Goal: Check status: Check status

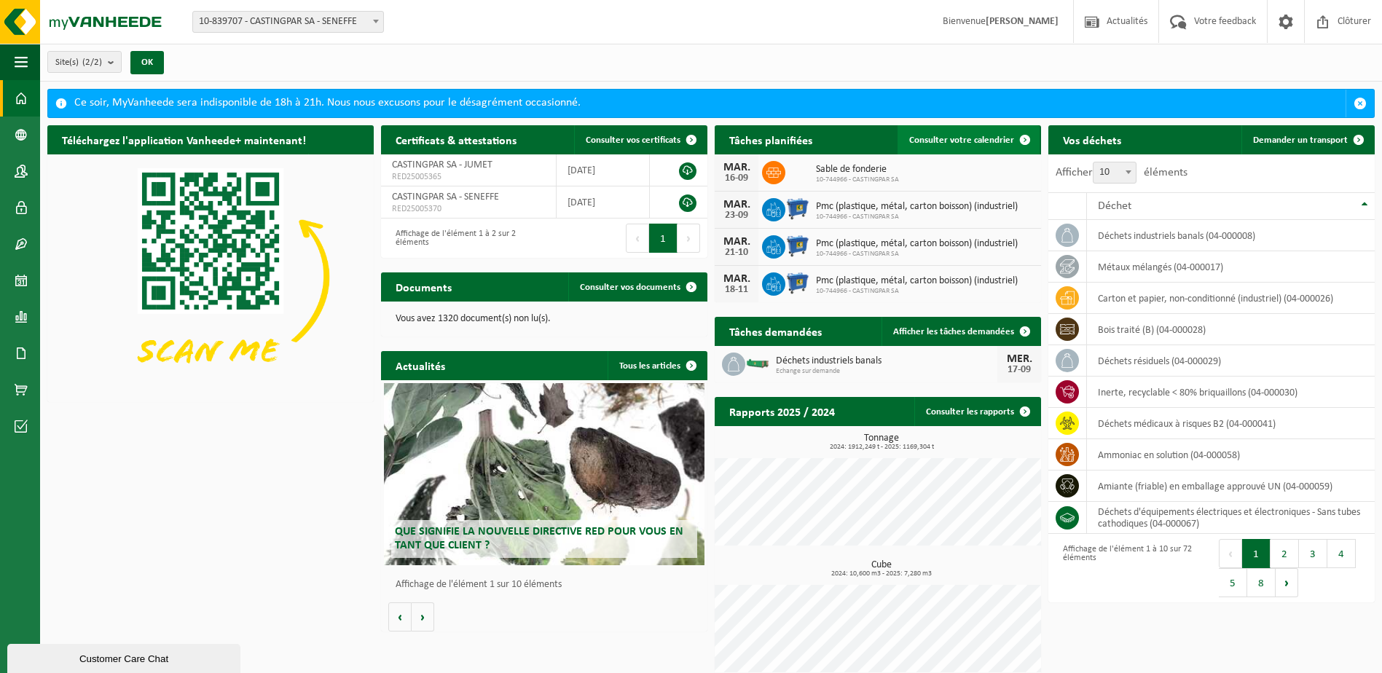
click at [941, 135] on span "Consulter votre calendrier" at bounding box center [961, 139] width 105 height 9
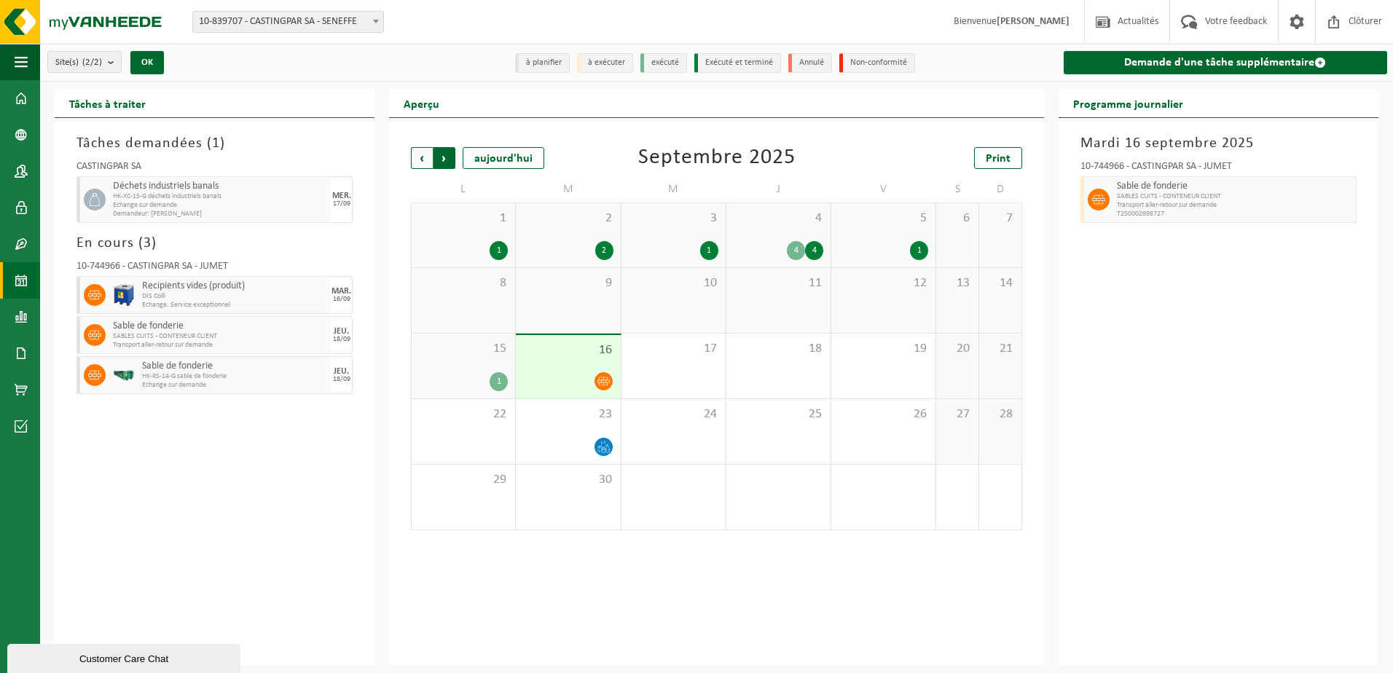
click at [425, 157] on span "Précédent" at bounding box center [422, 158] width 22 height 22
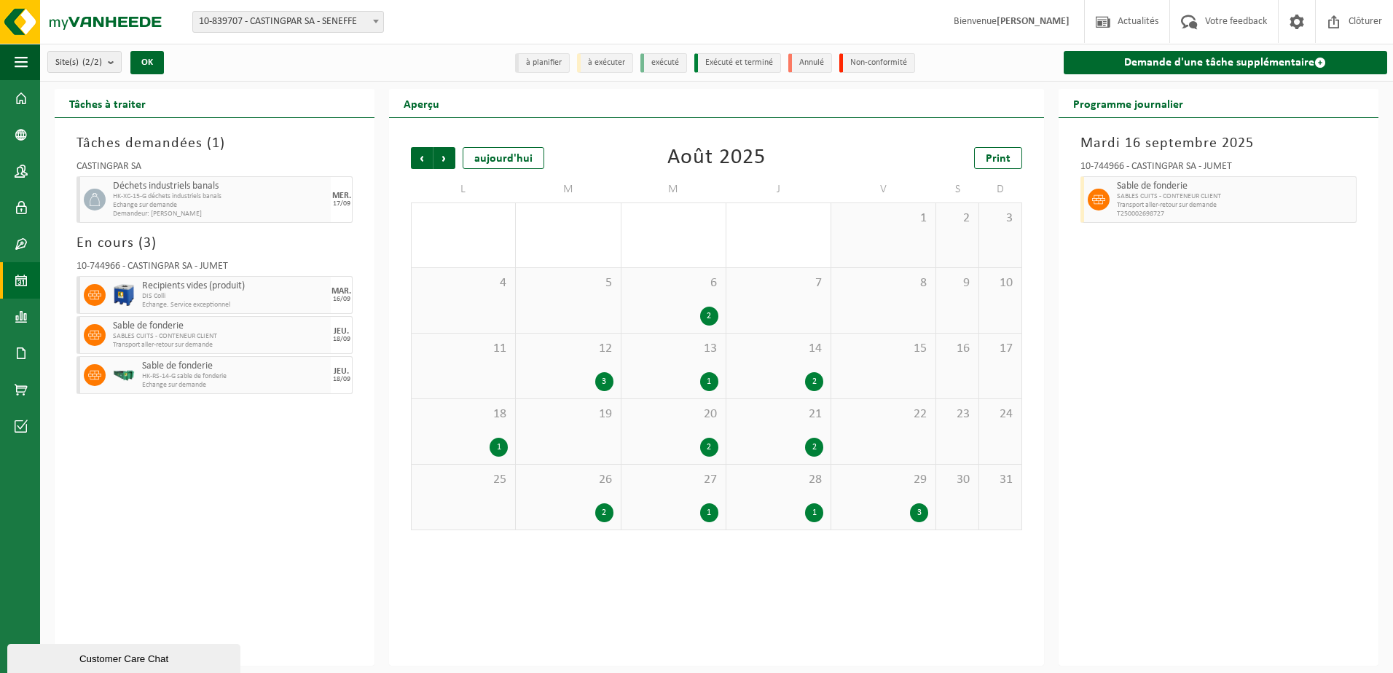
click at [691, 372] on div "1" at bounding box center [674, 381] width 90 height 19
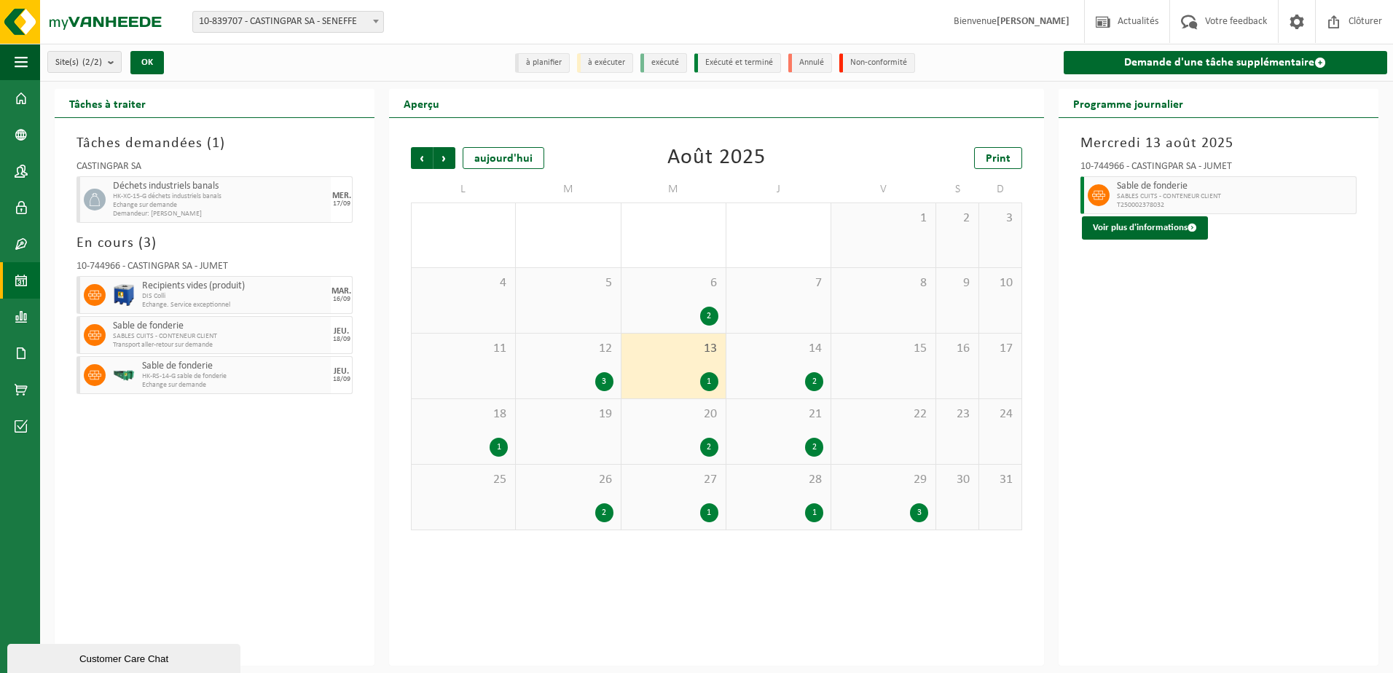
click at [768, 370] on div "14 2" at bounding box center [778, 366] width 104 height 65
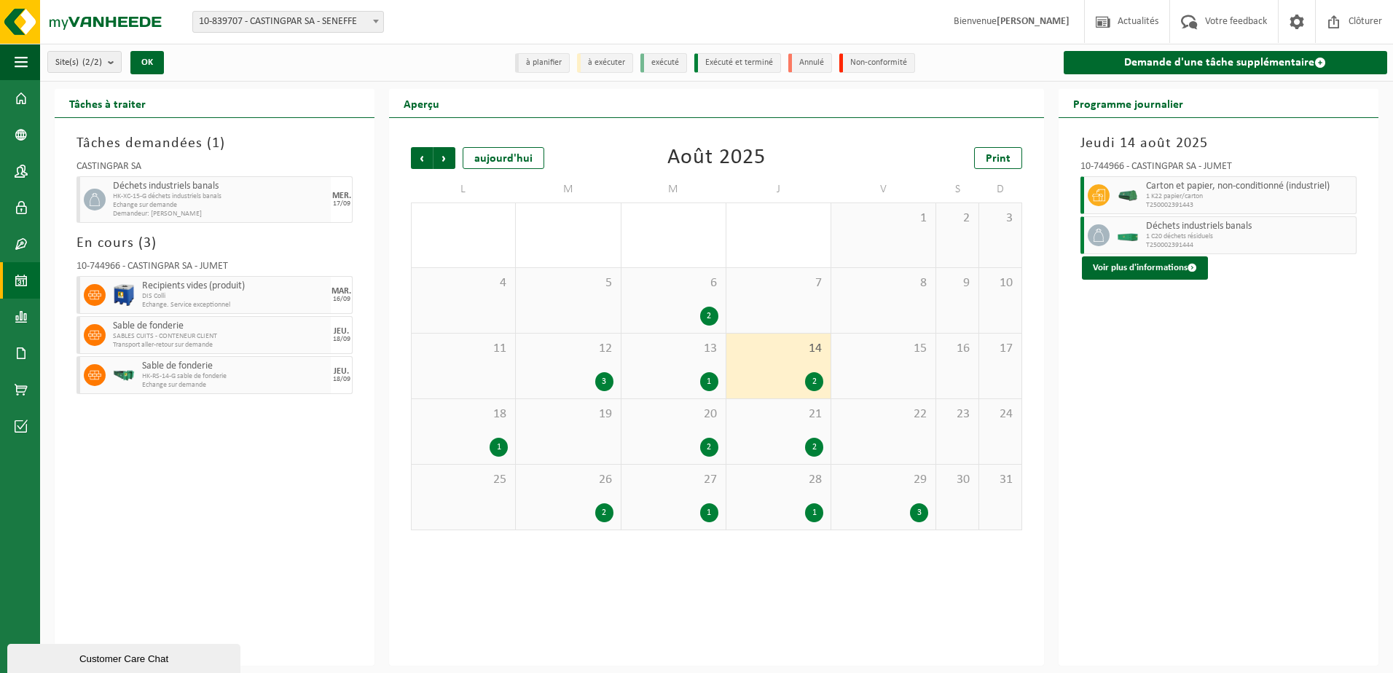
click at [508, 425] on div "18 1" at bounding box center [463, 431] width 103 height 65
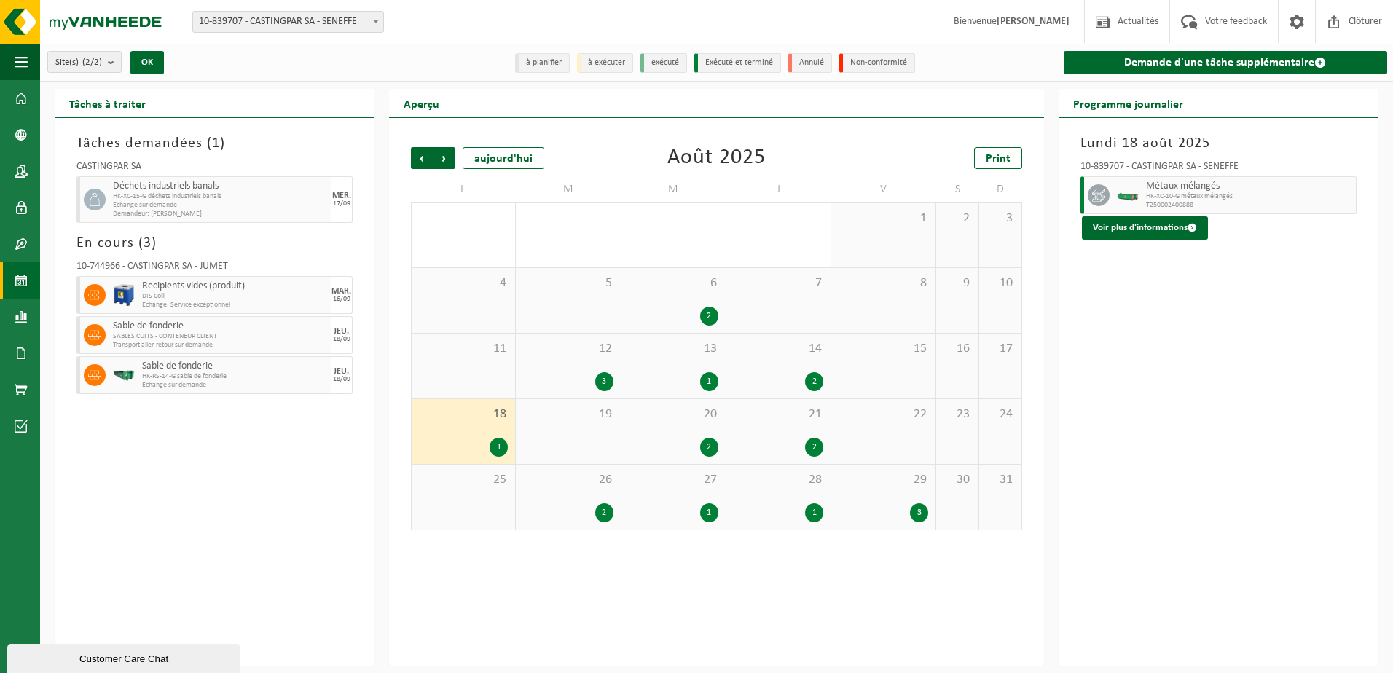
click at [663, 423] on div "20 2" at bounding box center [673, 431] width 104 height 65
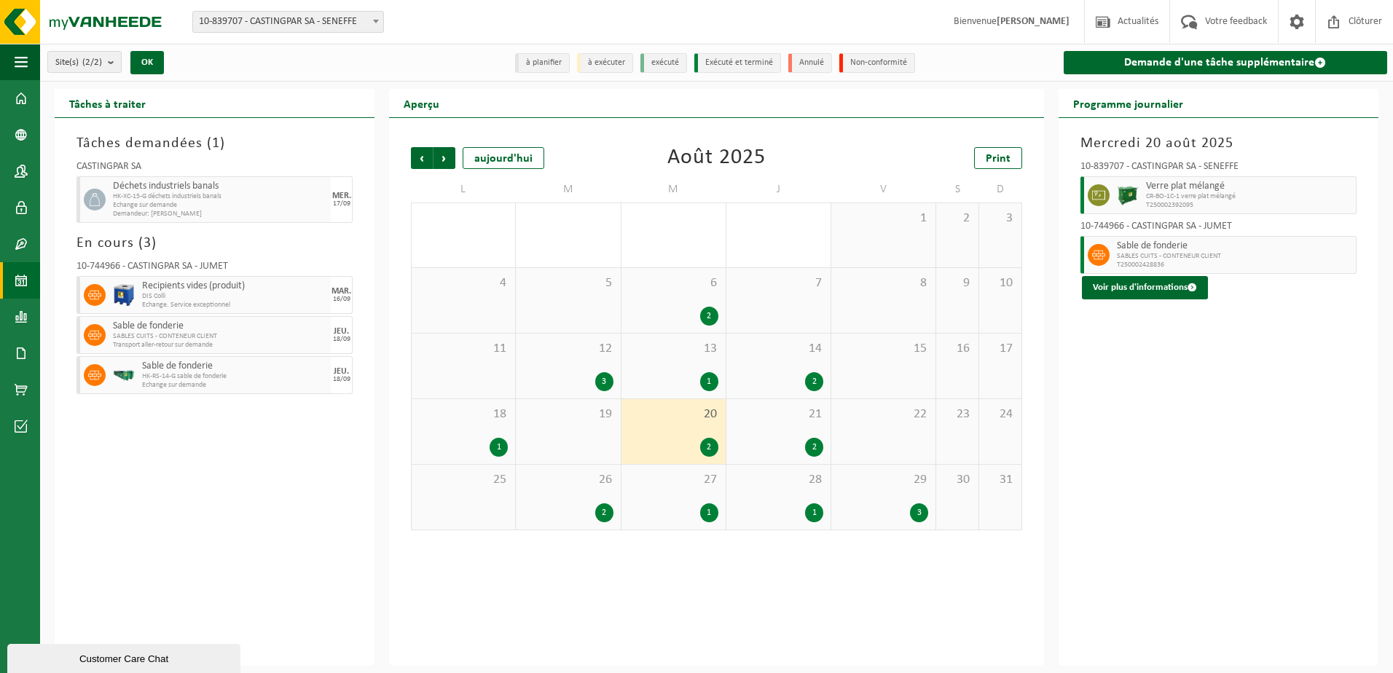
click at [781, 426] on div "21 2" at bounding box center [778, 431] width 104 height 65
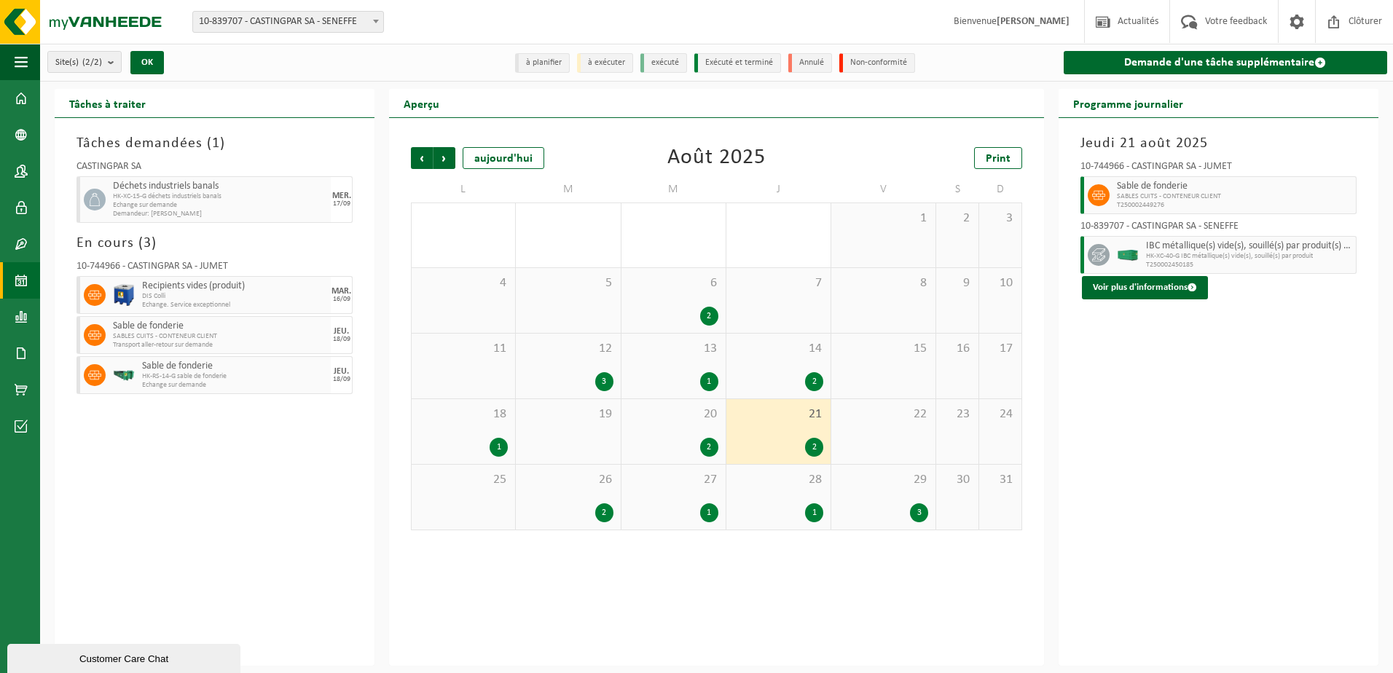
click at [602, 511] on div "2" at bounding box center [604, 512] width 18 height 19
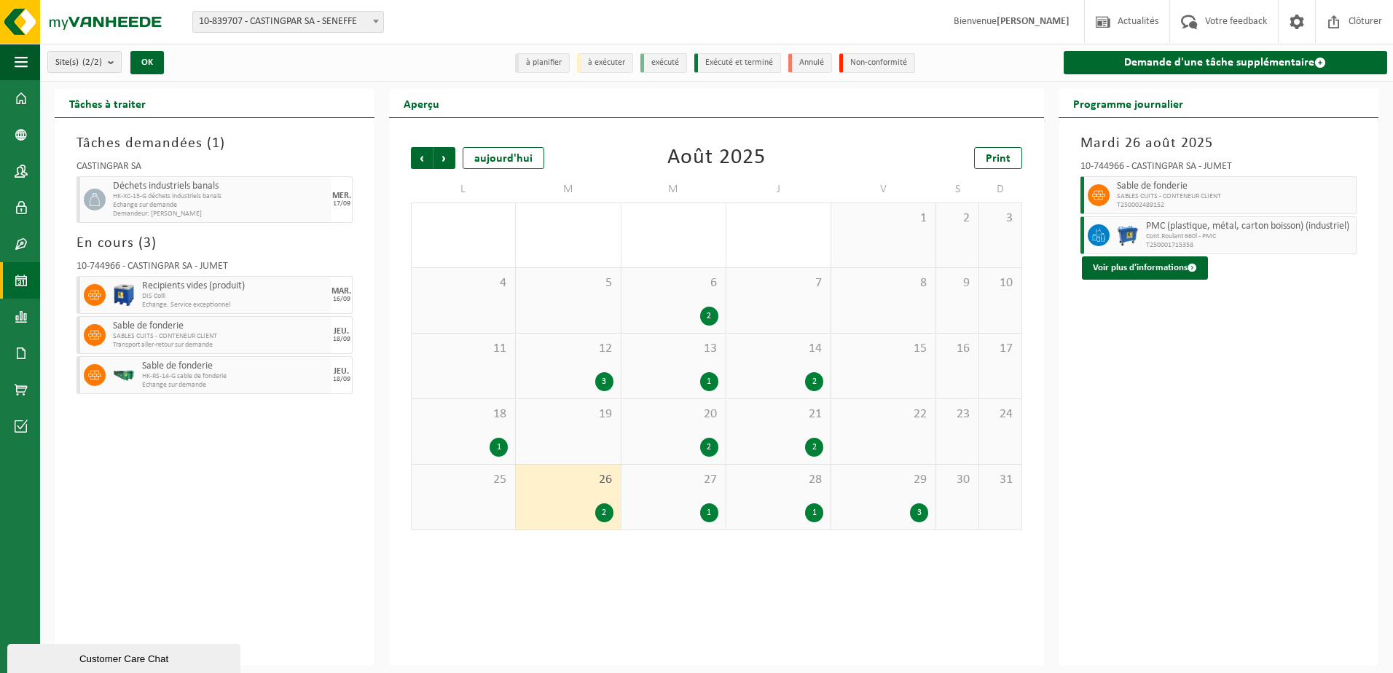
click at [688, 498] on div "27 1" at bounding box center [673, 497] width 104 height 65
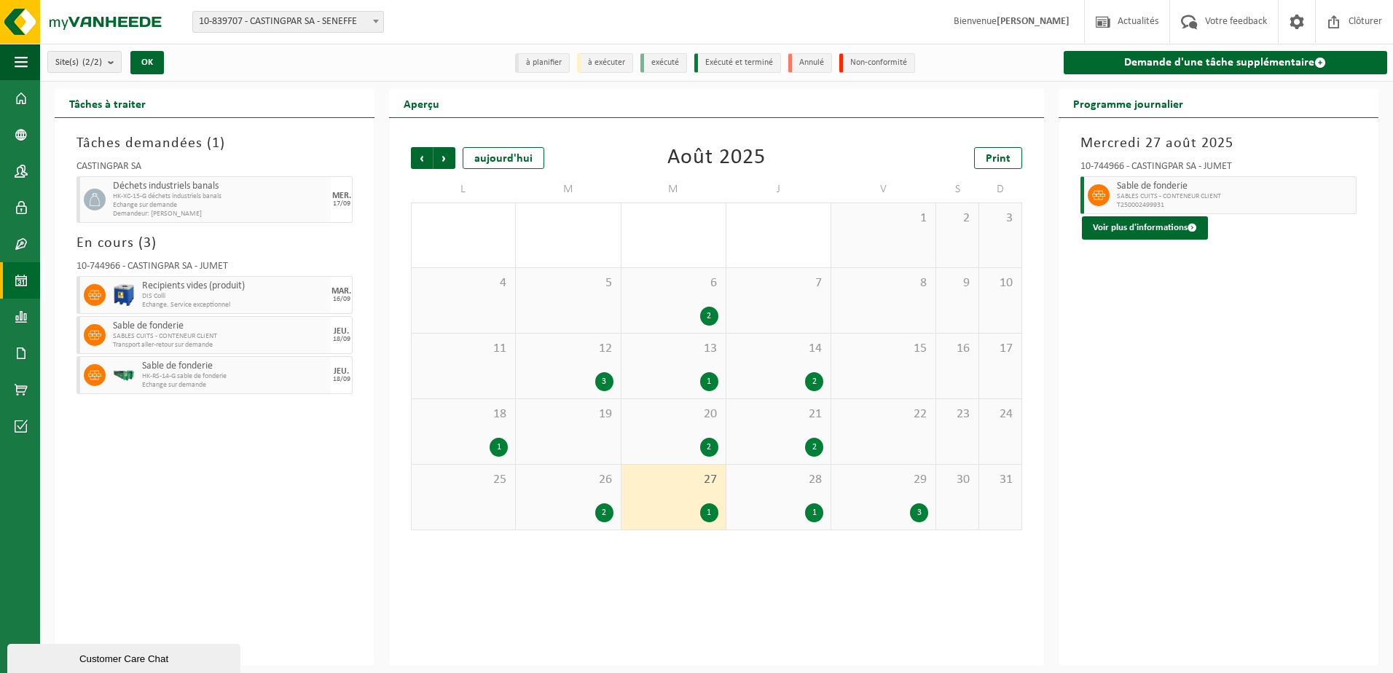
click at [790, 494] on div "28 1" at bounding box center [778, 497] width 104 height 65
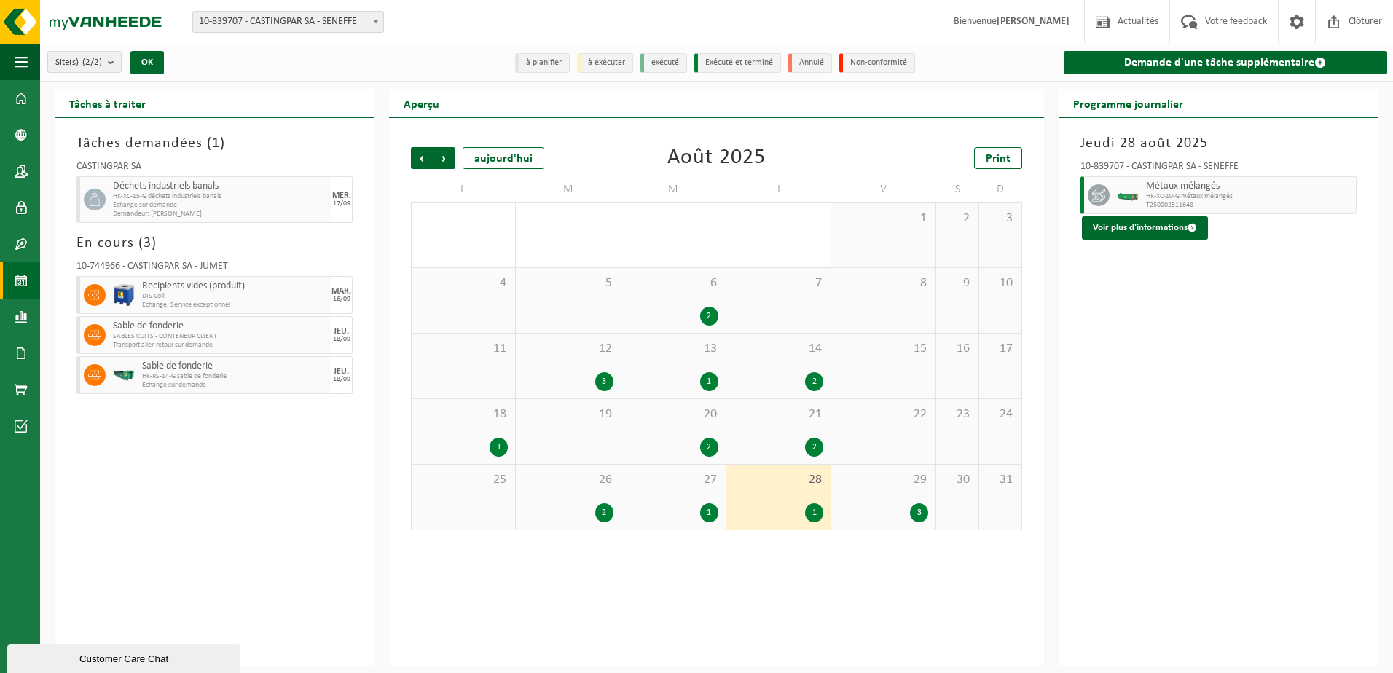
click at [883, 511] on div "3" at bounding box center [883, 512] width 90 height 19
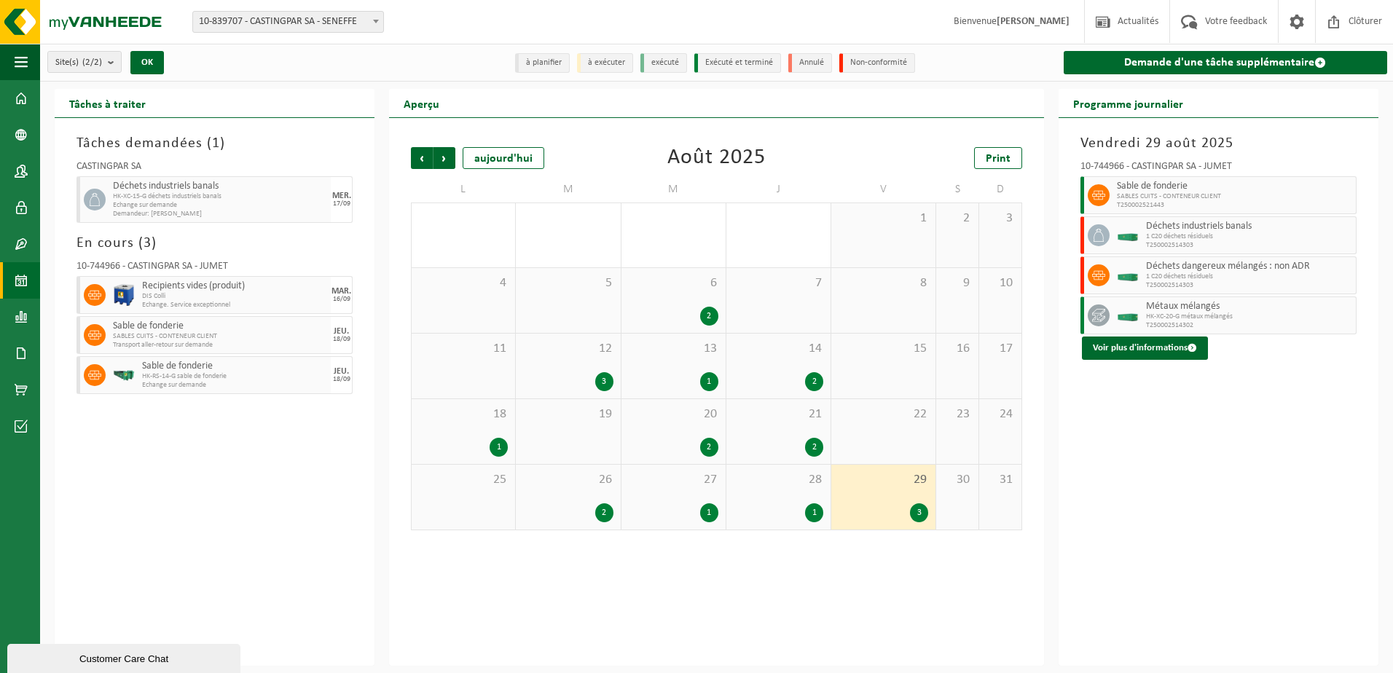
click at [758, 498] on div "28 1" at bounding box center [778, 497] width 104 height 65
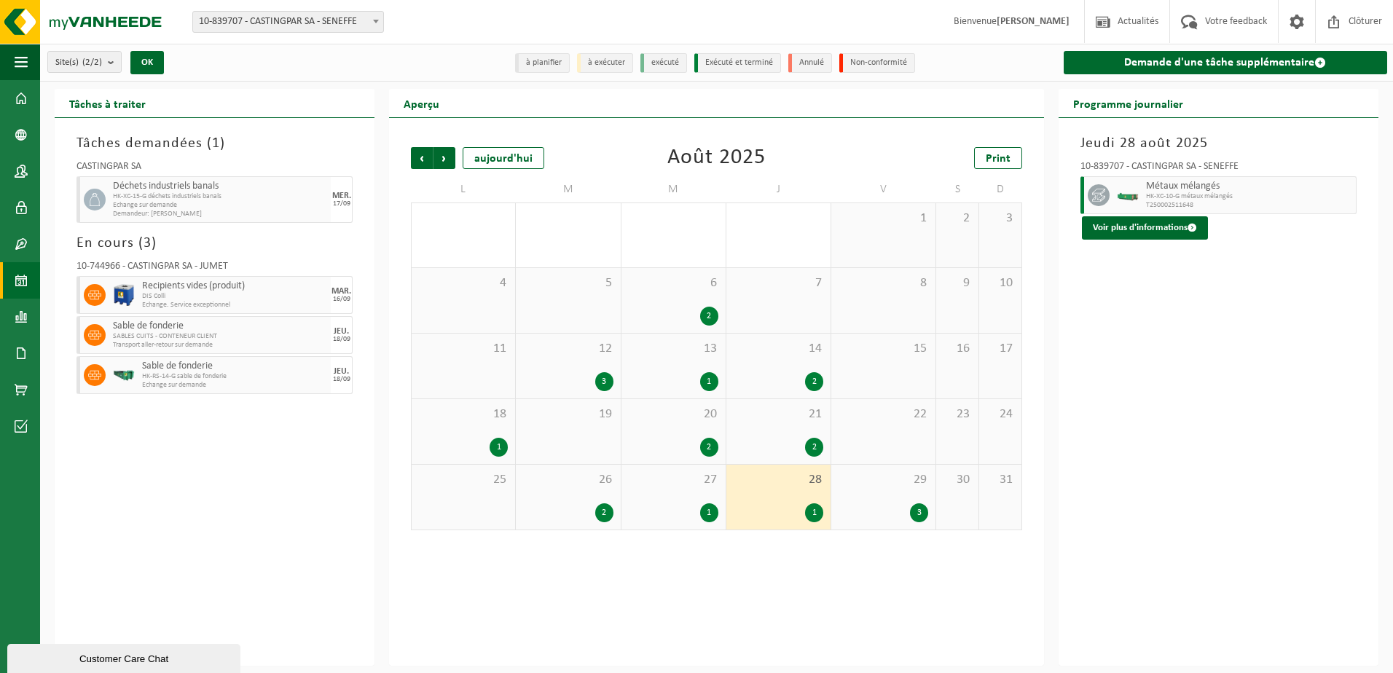
click at [871, 494] on div "29 3" at bounding box center [883, 497] width 104 height 65
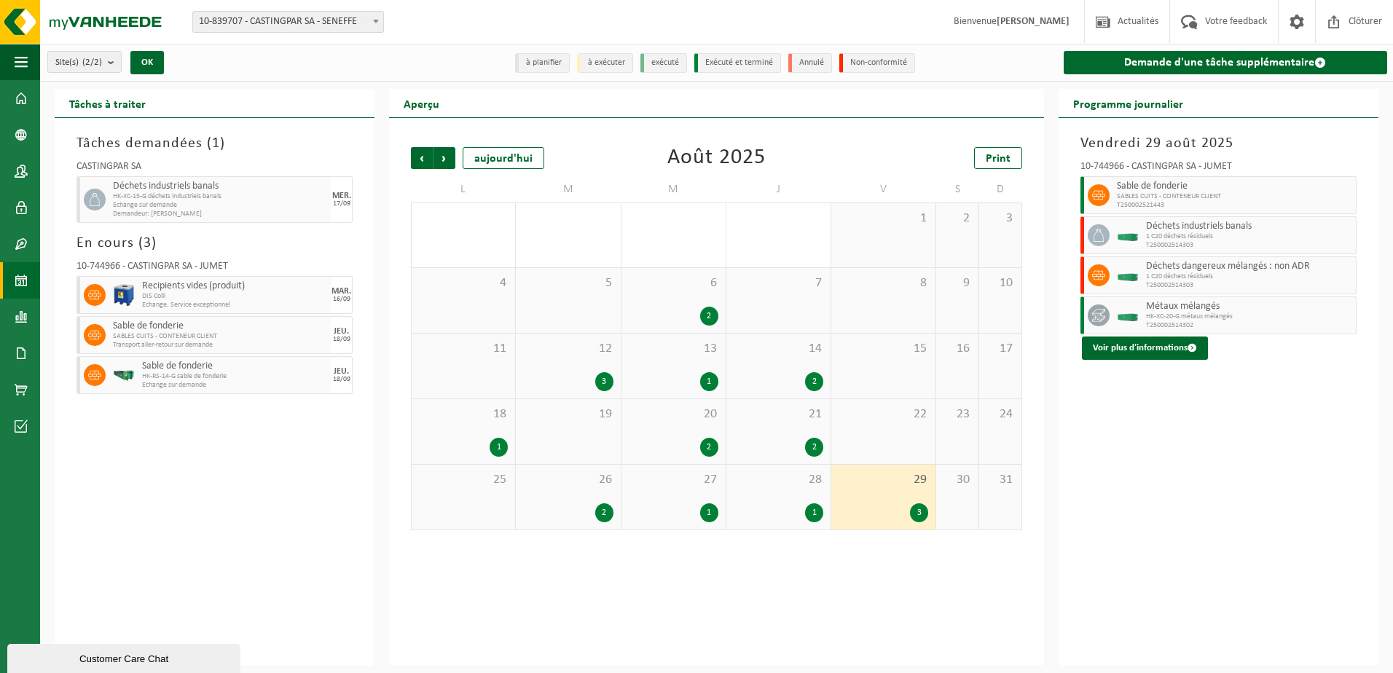
click at [798, 358] on div "14 2" at bounding box center [778, 366] width 104 height 65
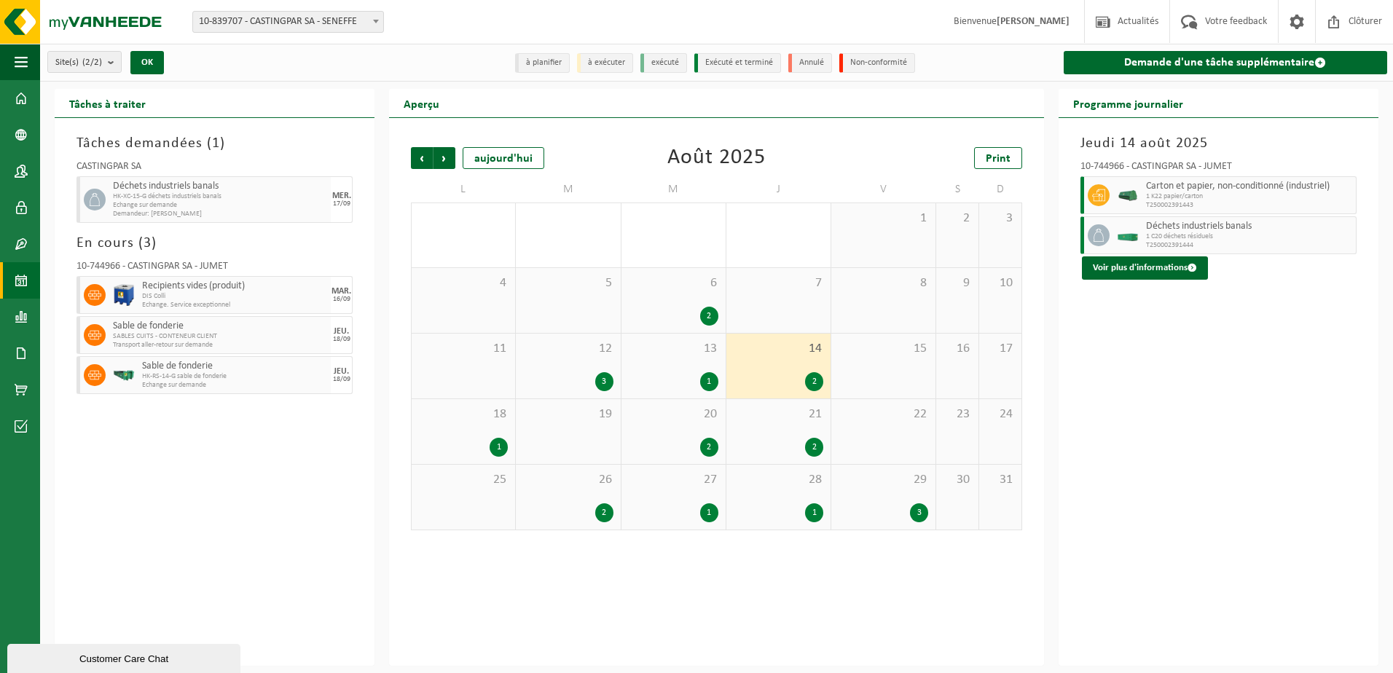
click at [1237, 232] on span "1 C20 déchets résiduels" at bounding box center [1249, 236] width 206 height 9
click at [1236, 219] on div "Déchets industriels banals 1 C20 déchets résiduels T250002391444" at bounding box center [1249, 235] width 214 height 38
drag, startPoint x: 1236, startPoint y: 219, endPoint x: 1226, endPoint y: 219, distance: 10.2
click at [1226, 219] on div "Déchets industriels banals 1 C20 déchets résiduels T250002391444" at bounding box center [1249, 235] width 214 height 38
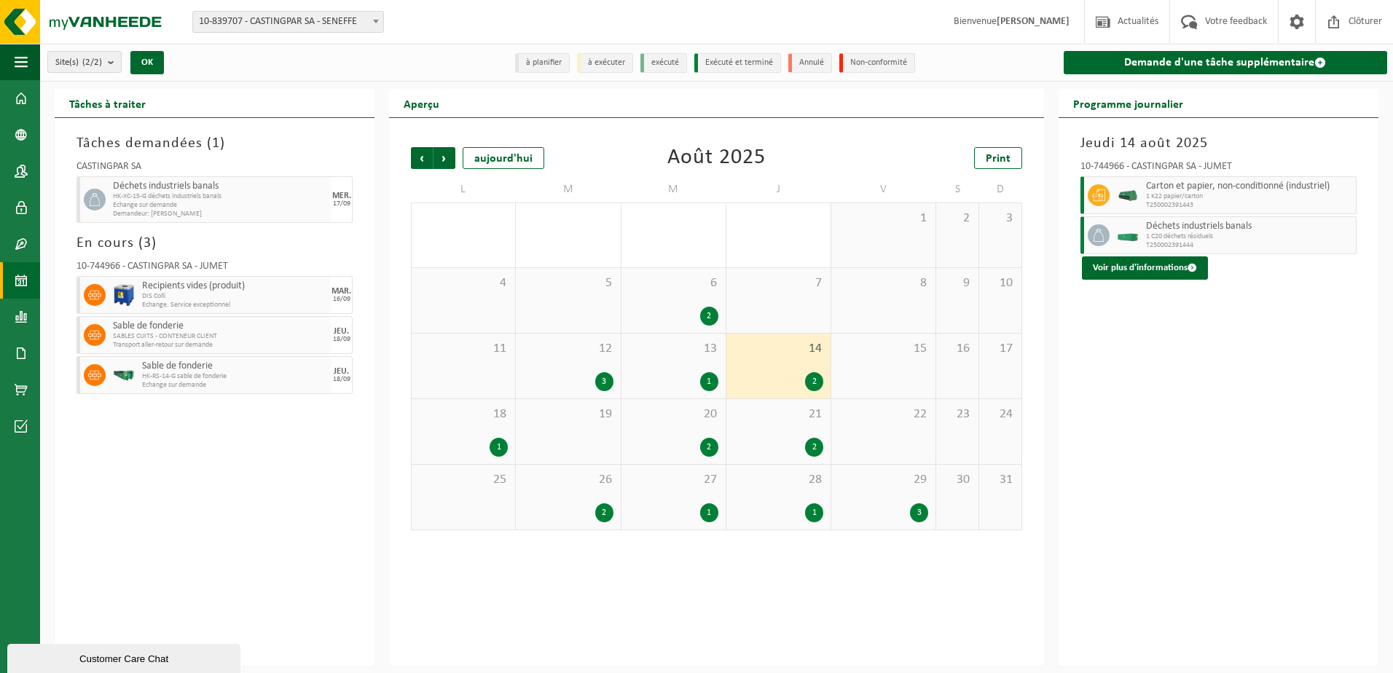
click at [707, 296] on div "6 2" at bounding box center [673, 300] width 104 height 65
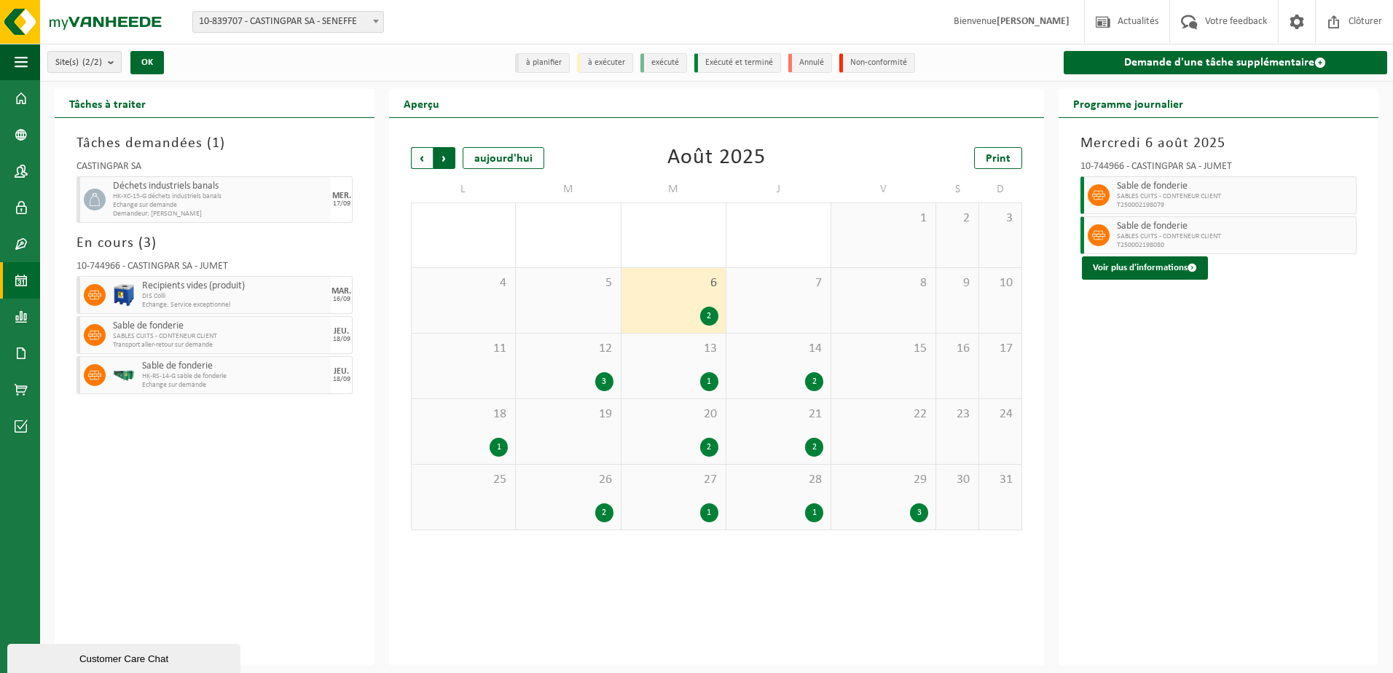
click at [425, 152] on span "Précédent" at bounding box center [422, 158] width 22 height 22
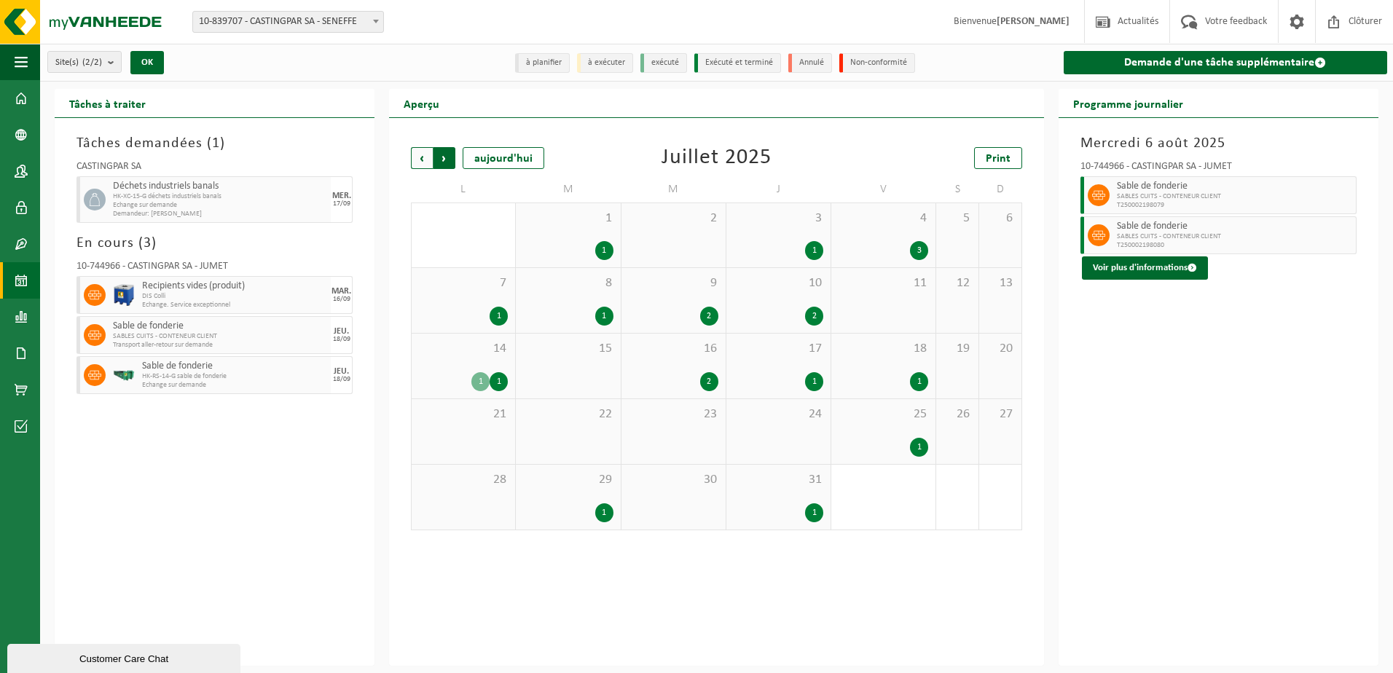
click at [423, 162] on span "Précédent" at bounding box center [422, 158] width 22 height 22
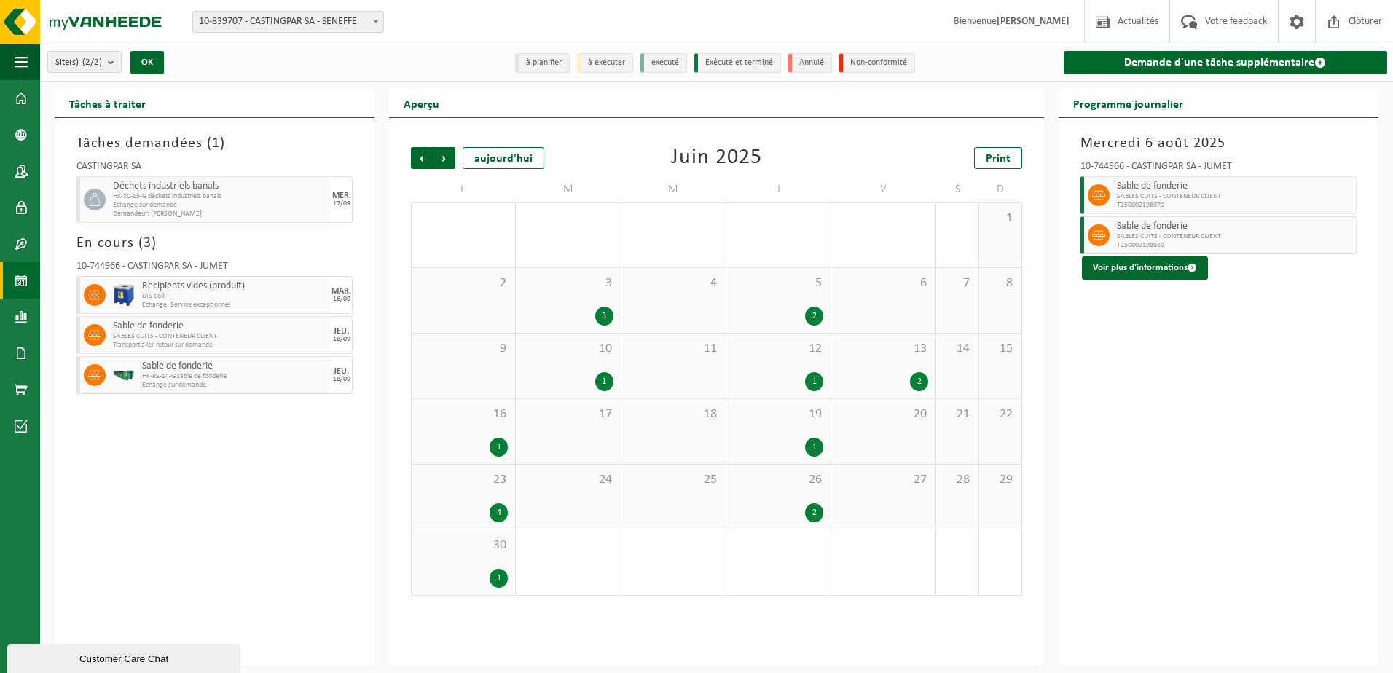
click at [423, 162] on span "Précédent" at bounding box center [422, 158] width 22 height 22
click at [627, 314] on div "7 1" at bounding box center [673, 300] width 104 height 65
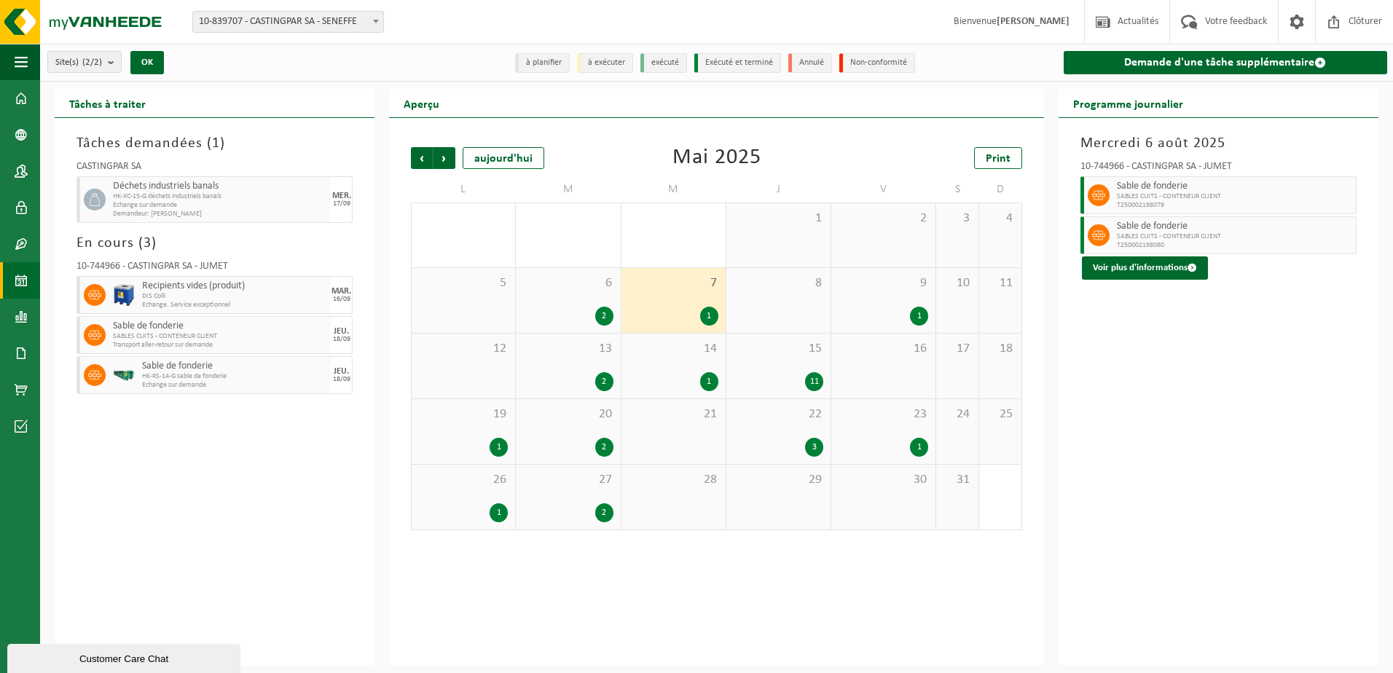
click at [602, 313] on div "2" at bounding box center [604, 316] width 18 height 19
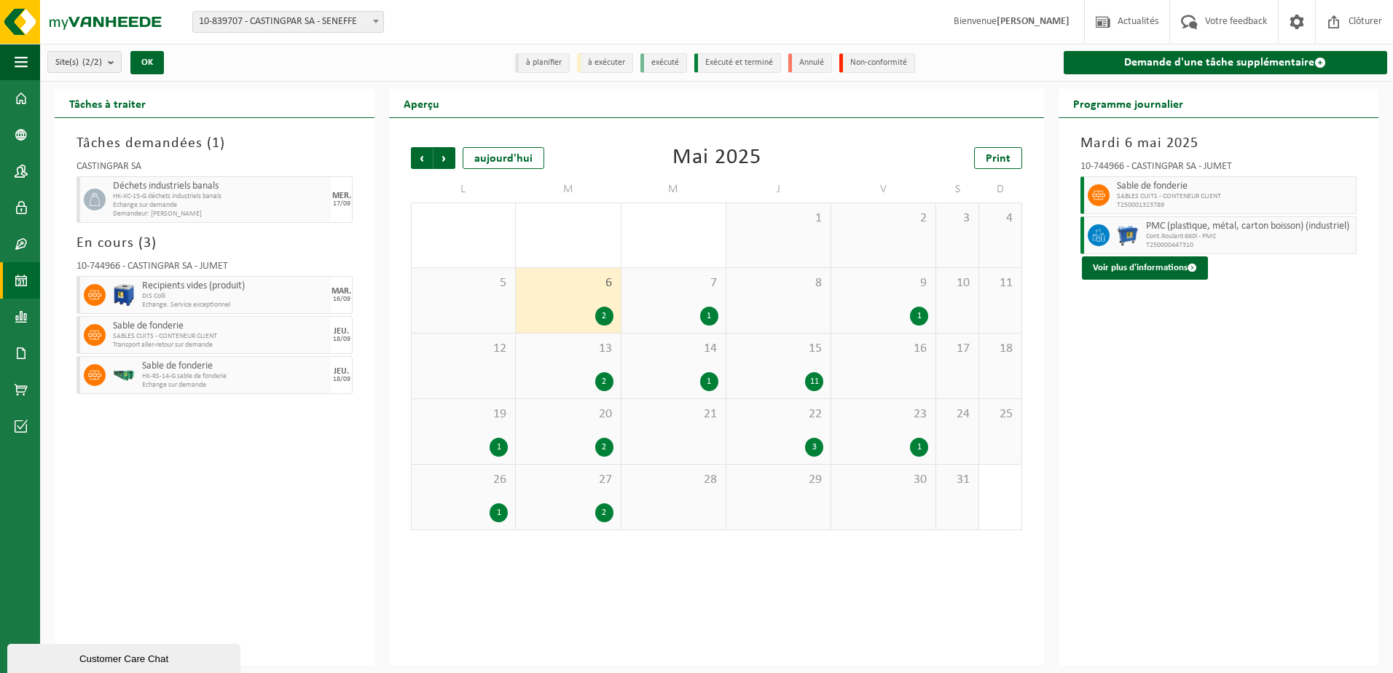
click at [710, 296] on div "7 1" at bounding box center [673, 300] width 104 height 65
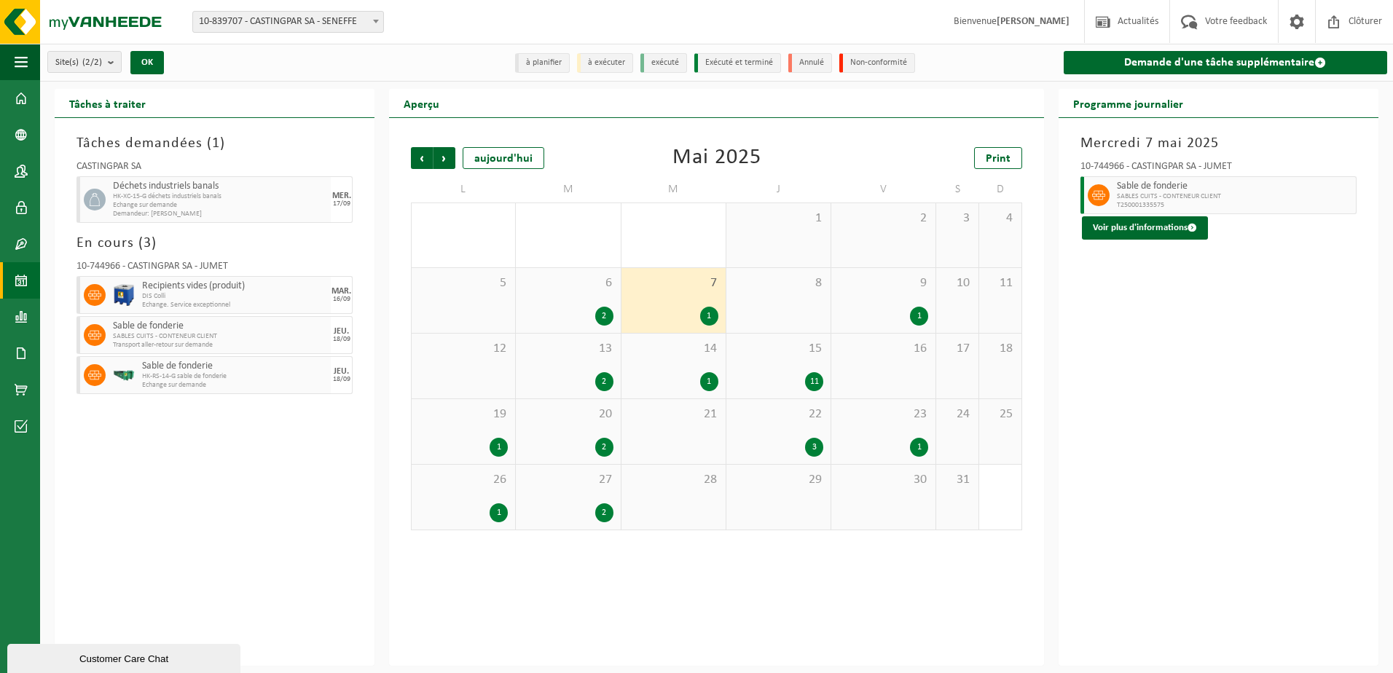
click at [895, 294] on div "9 1" at bounding box center [883, 300] width 104 height 65
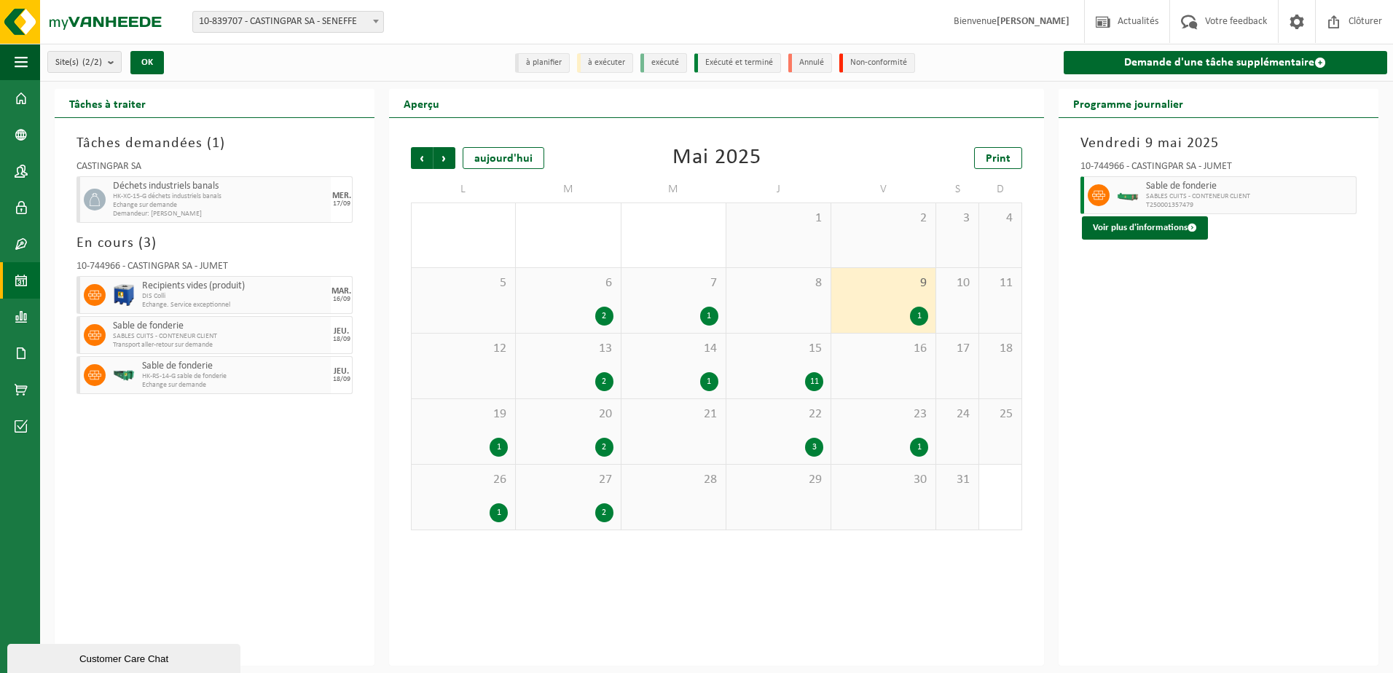
click at [586, 351] on span "13" at bounding box center [568, 349] width 90 height 16
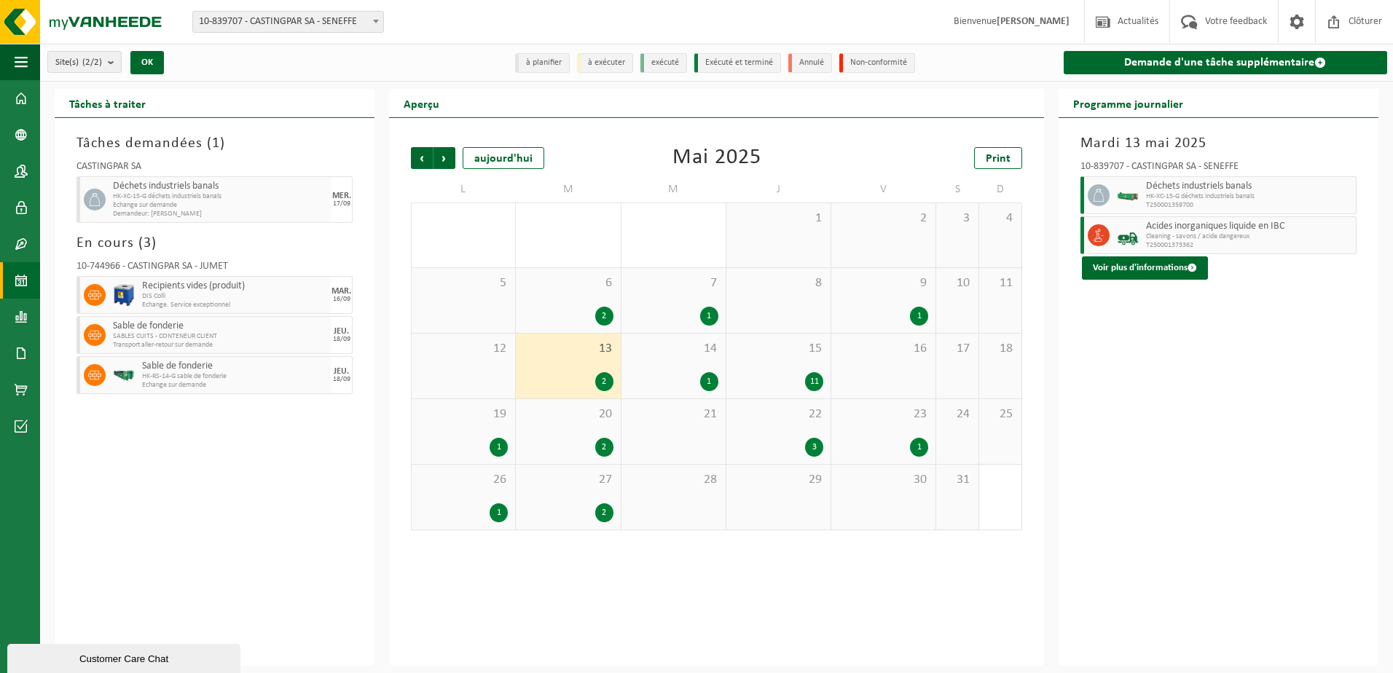
click at [640, 362] on div "14 1" at bounding box center [673, 366] width 104 height 65
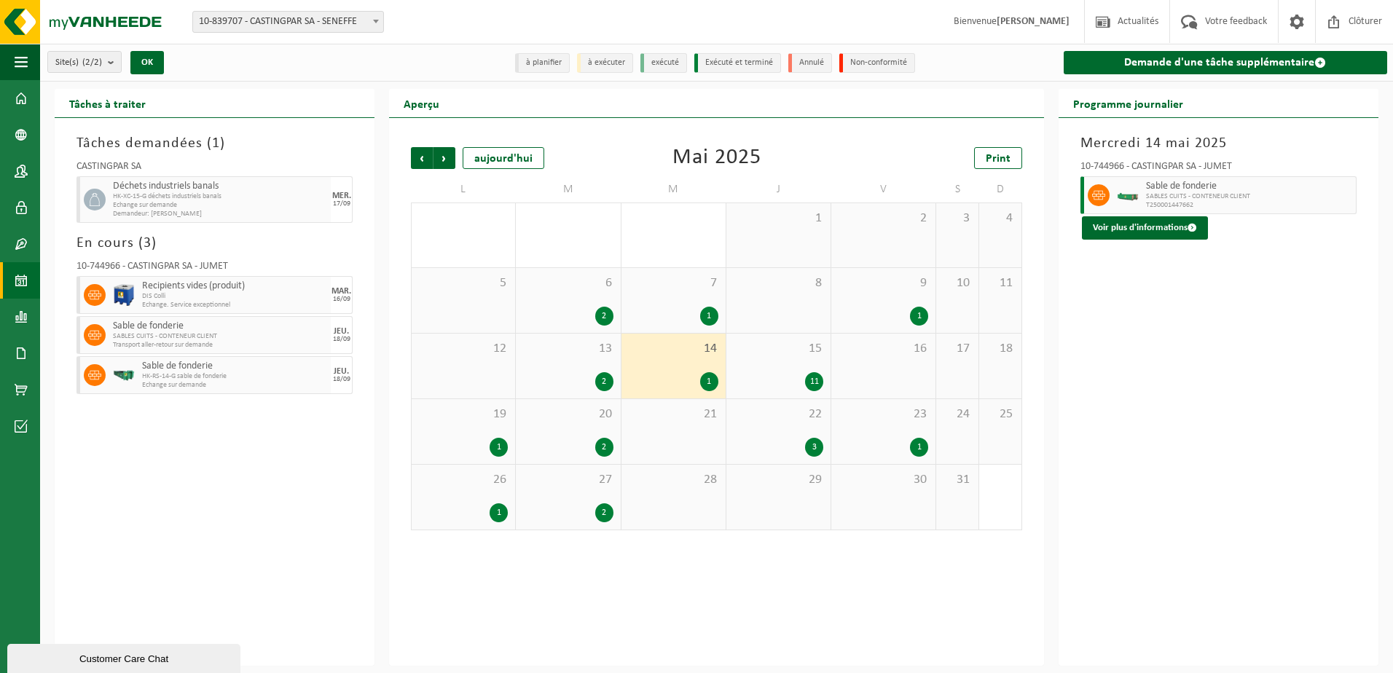
click at [780, 364] on div "15 11" at bounding box center [778, 366] width 104 height 65
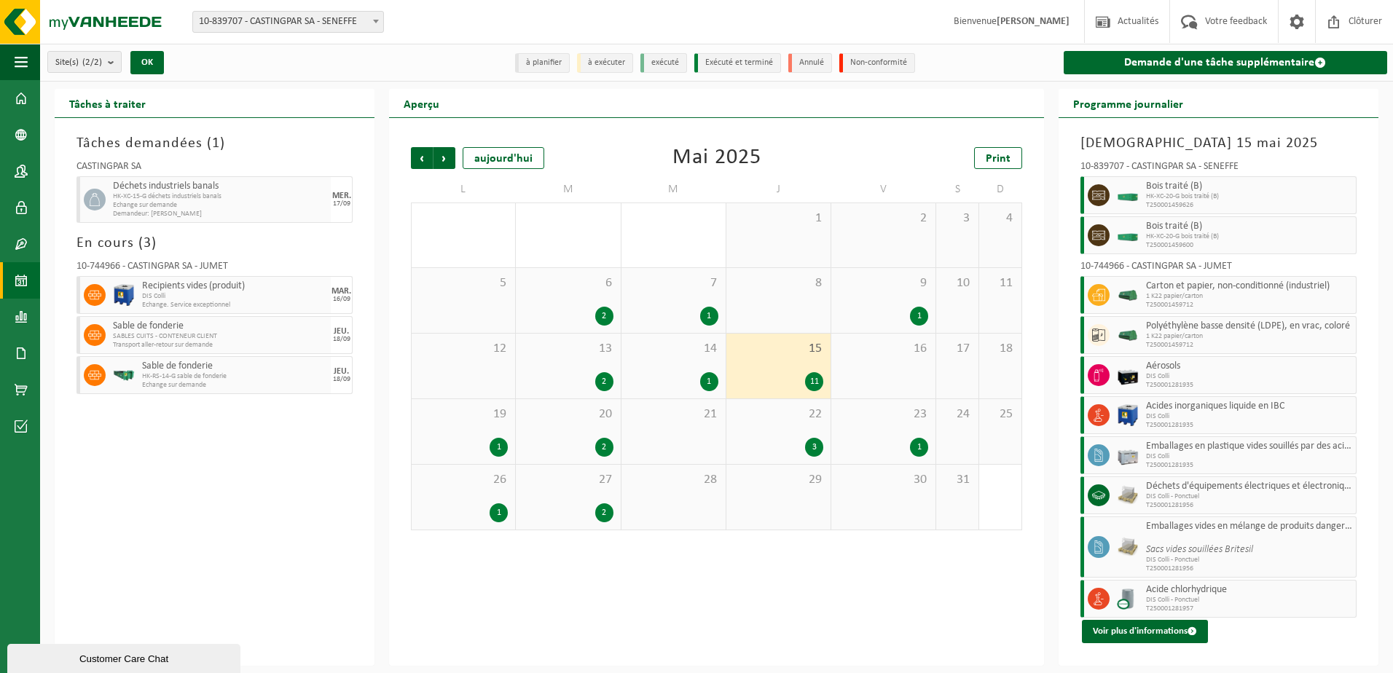
click at [469, 439] on div "1" at bounding box center [463, 447] width 89 height 19
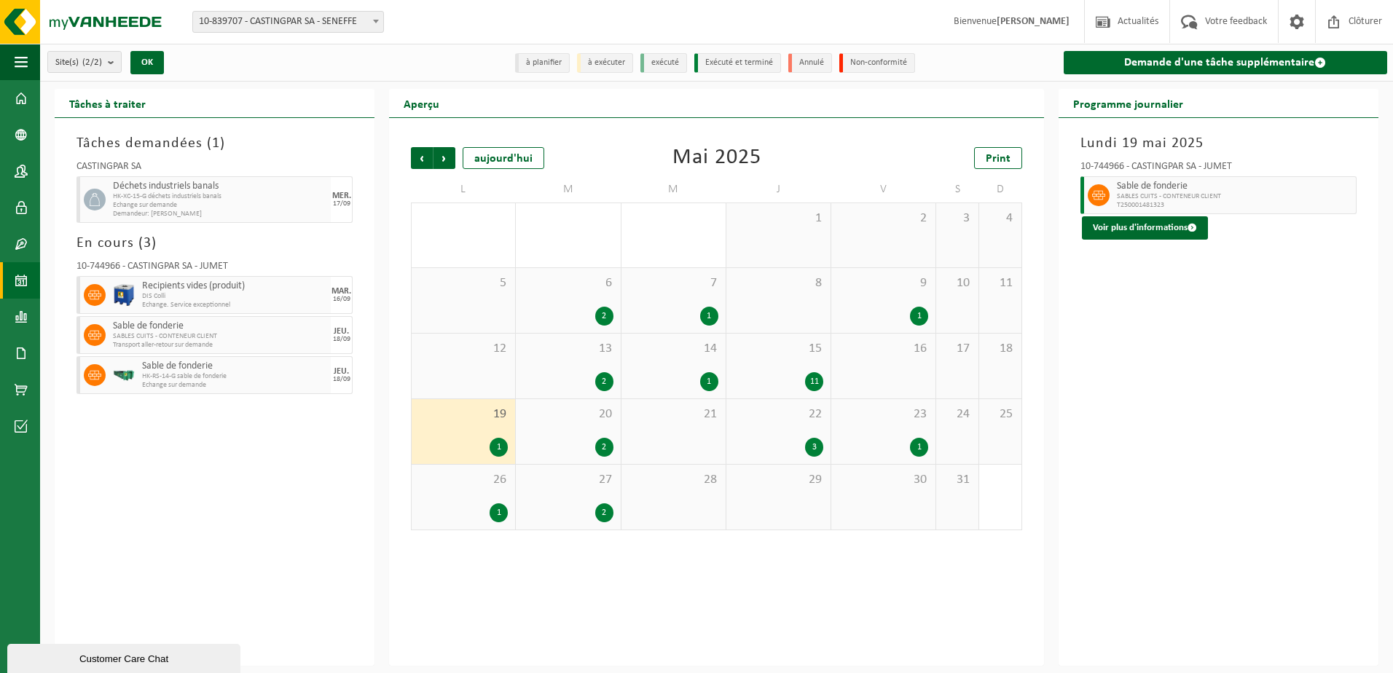
click at [538, 433] on div "20 2" at bounding box center [568, 431] width 104 height 65
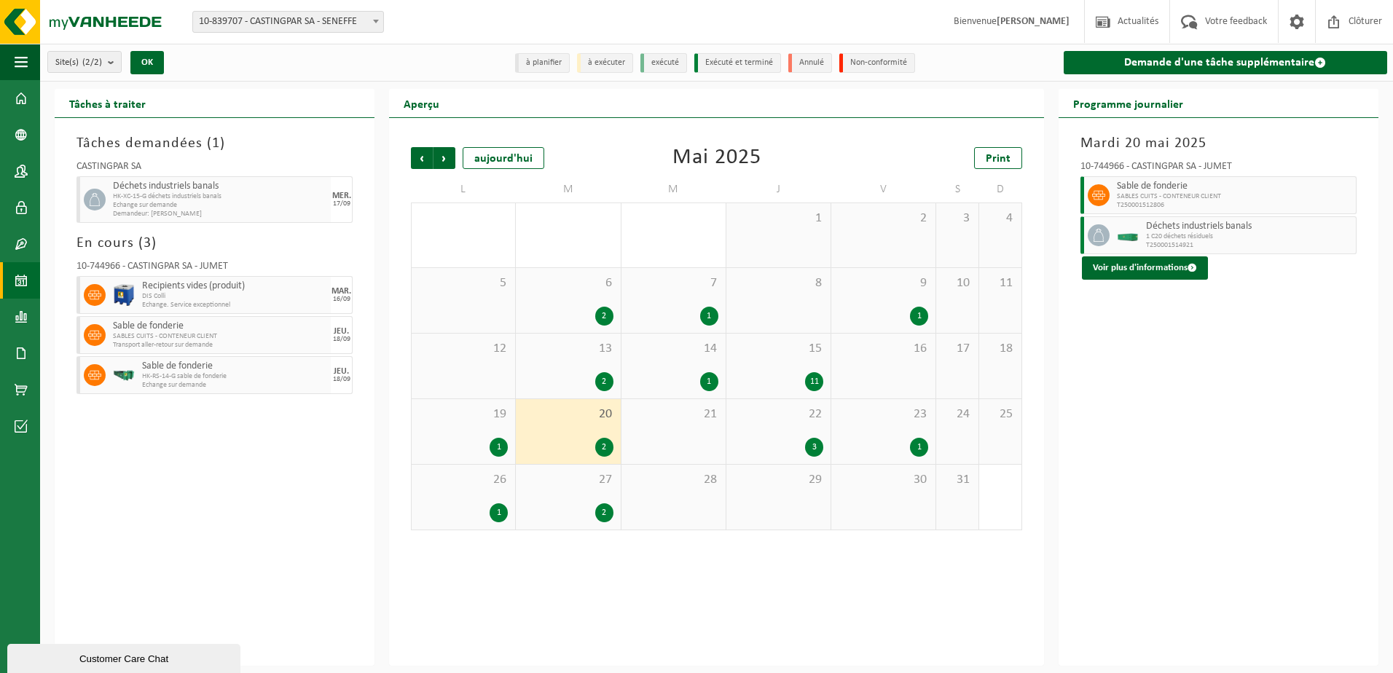
click at [810, 440] on div "3" at bounding box center [814, 447] width 18 height 19
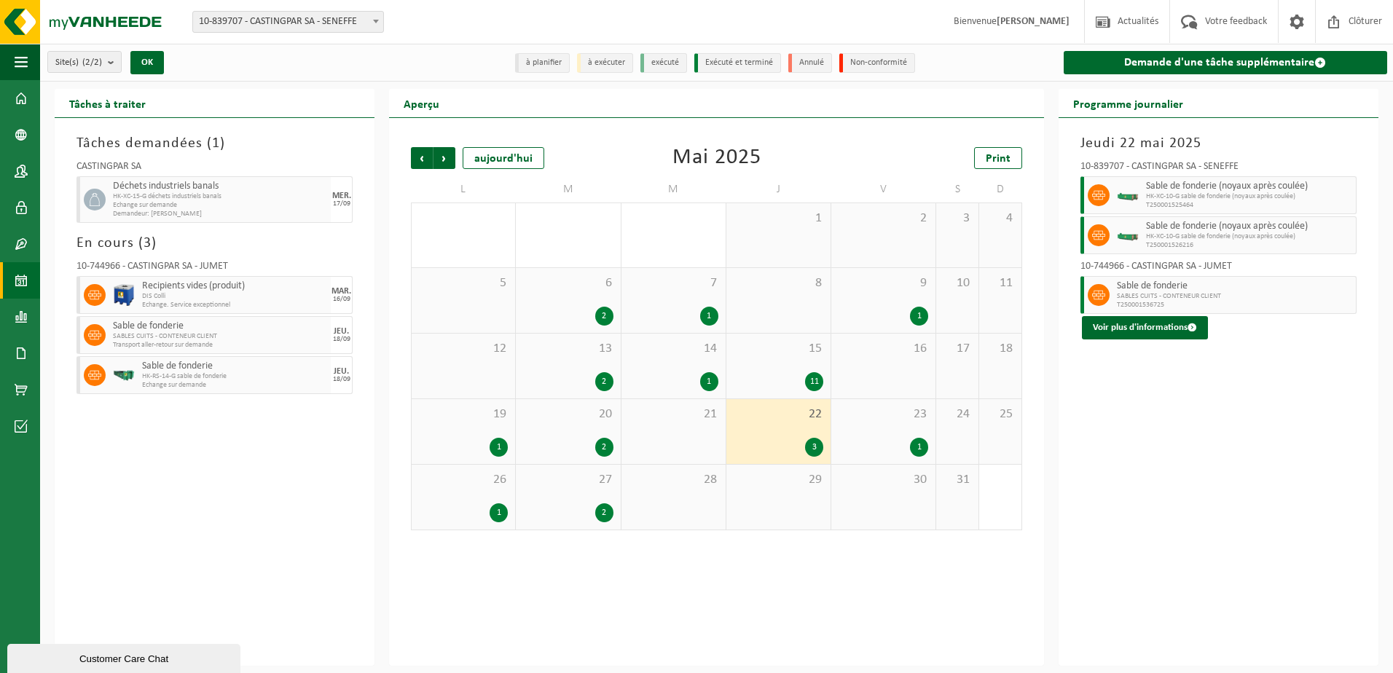
click at [881, 433] on div "23 1" at bounding box center [883, 431] width 104 height 65
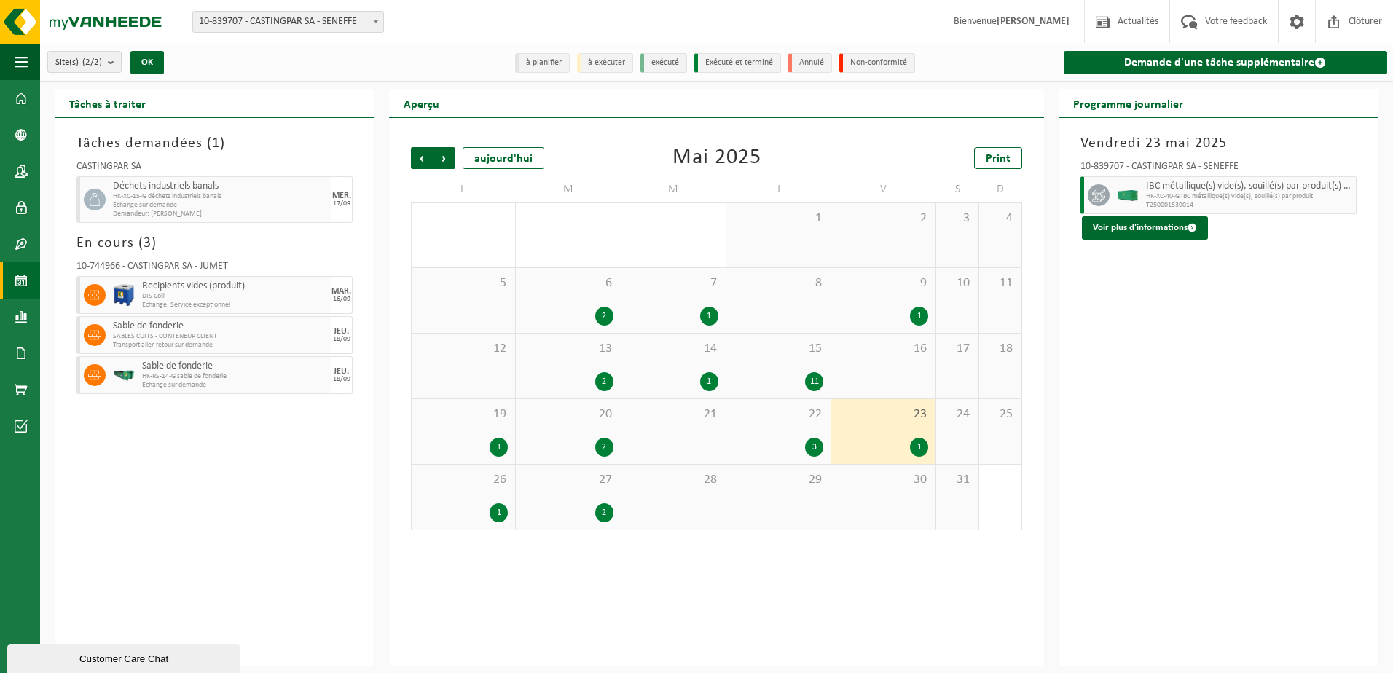
click at [482, 503] on div "1" at bounding box center [463, 512] width 89 height 19
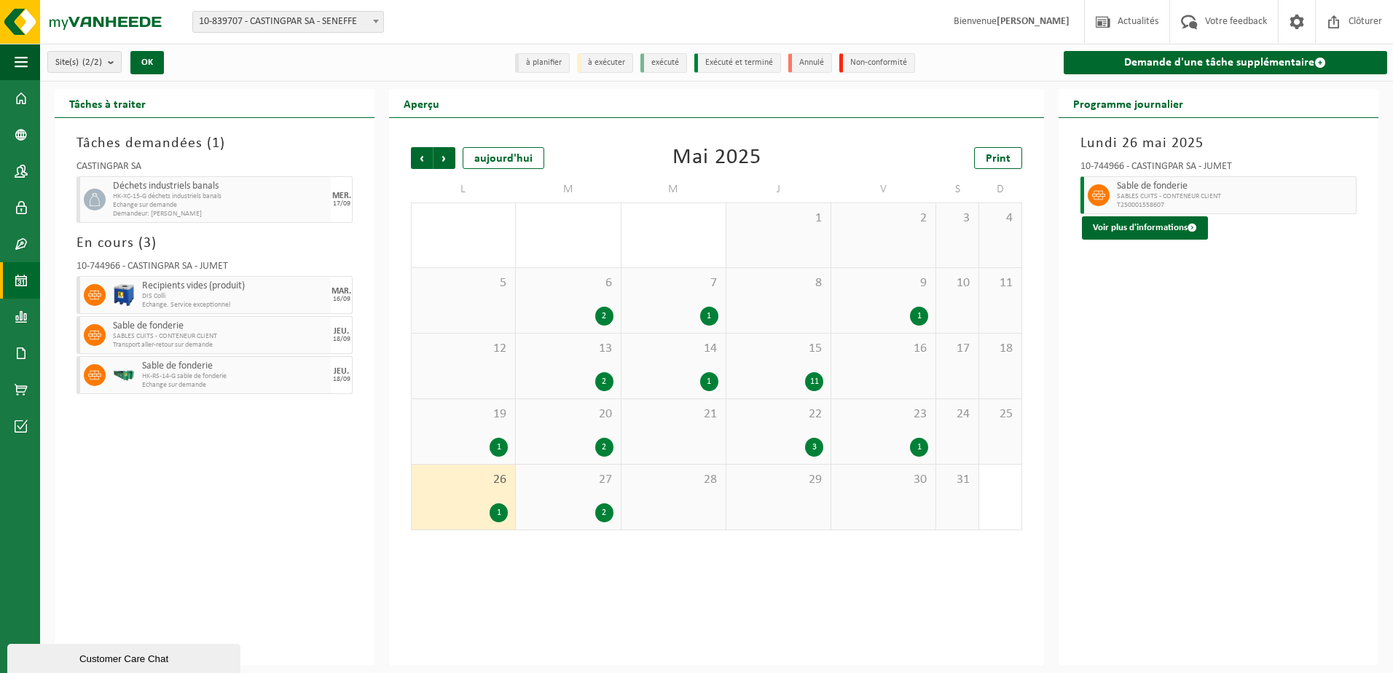
click at [537, 495] on div "27 2" at bounding box center [568, 497] width 104 height 65
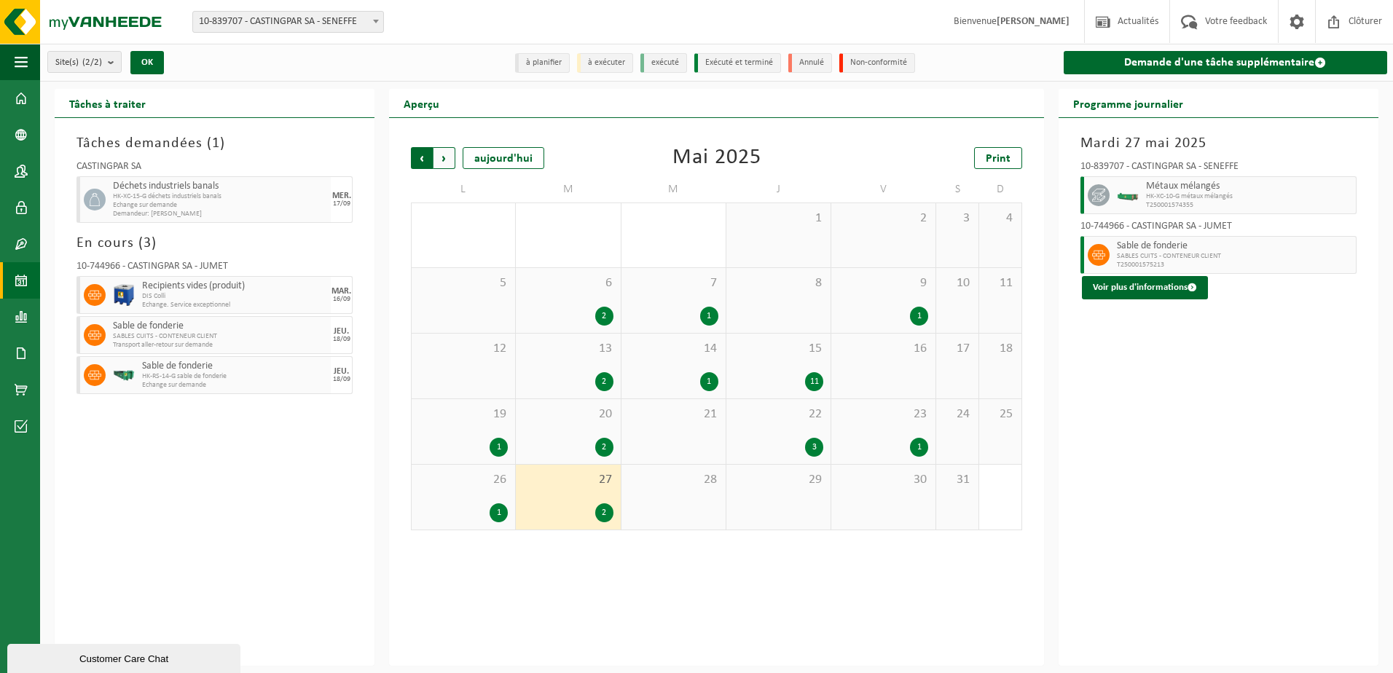
click at [449, 160] on span "Suivant" at bounding box center [444, 158] width 22 height 22
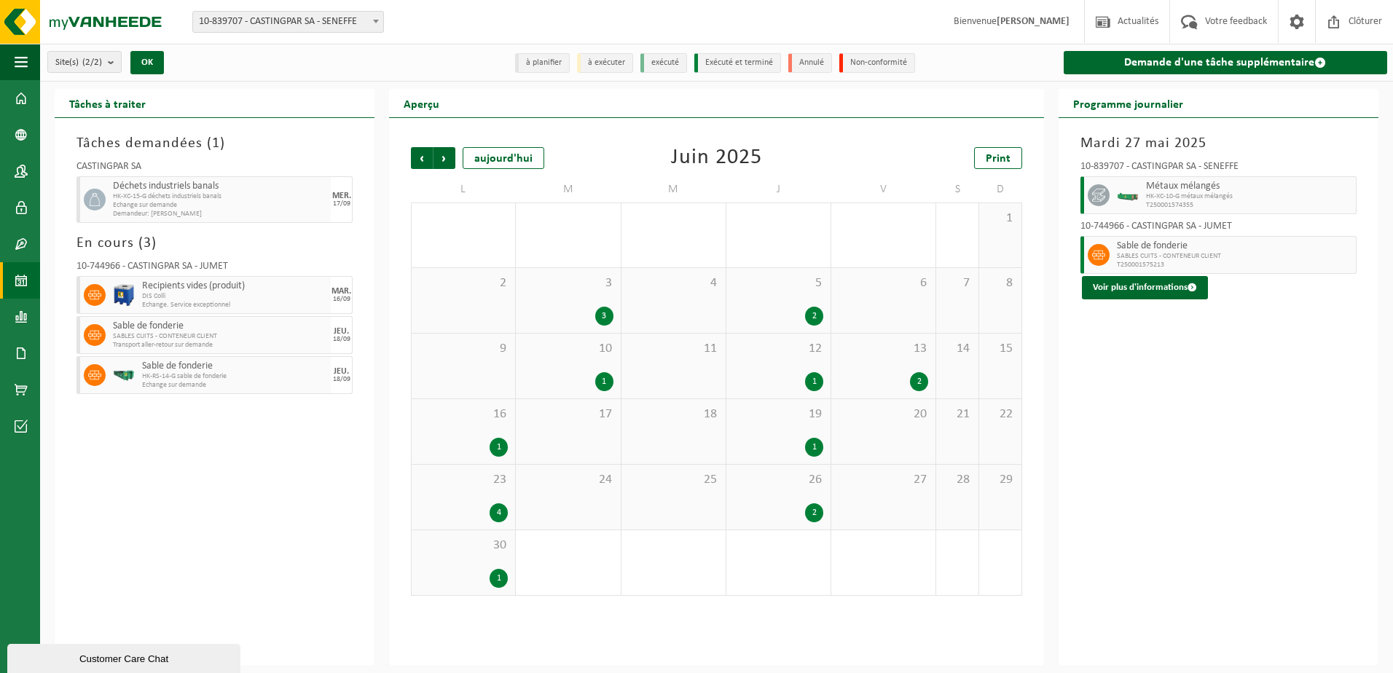
click at [586, 313] on div "3" at bounding box center [568, 316] width 90 height 19
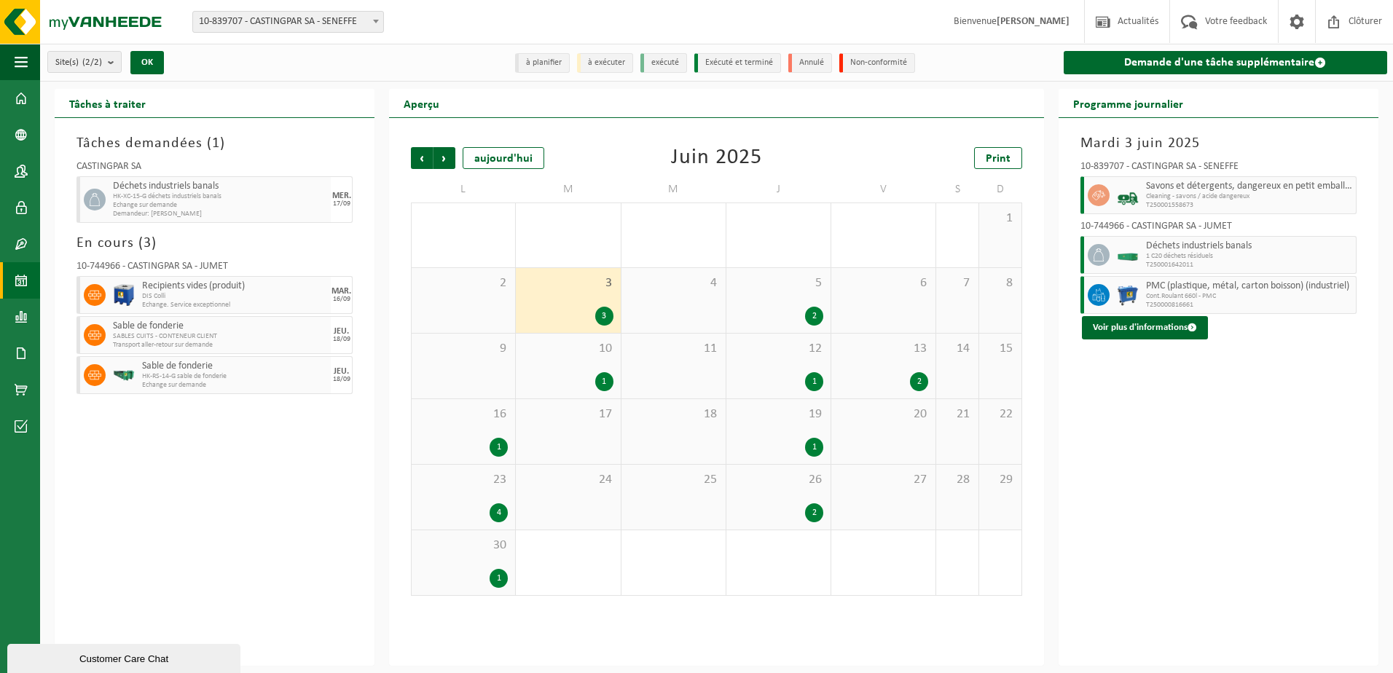
click at [794, 291] on div "5 2" at bounding box center [778, 300] width 104 height 65
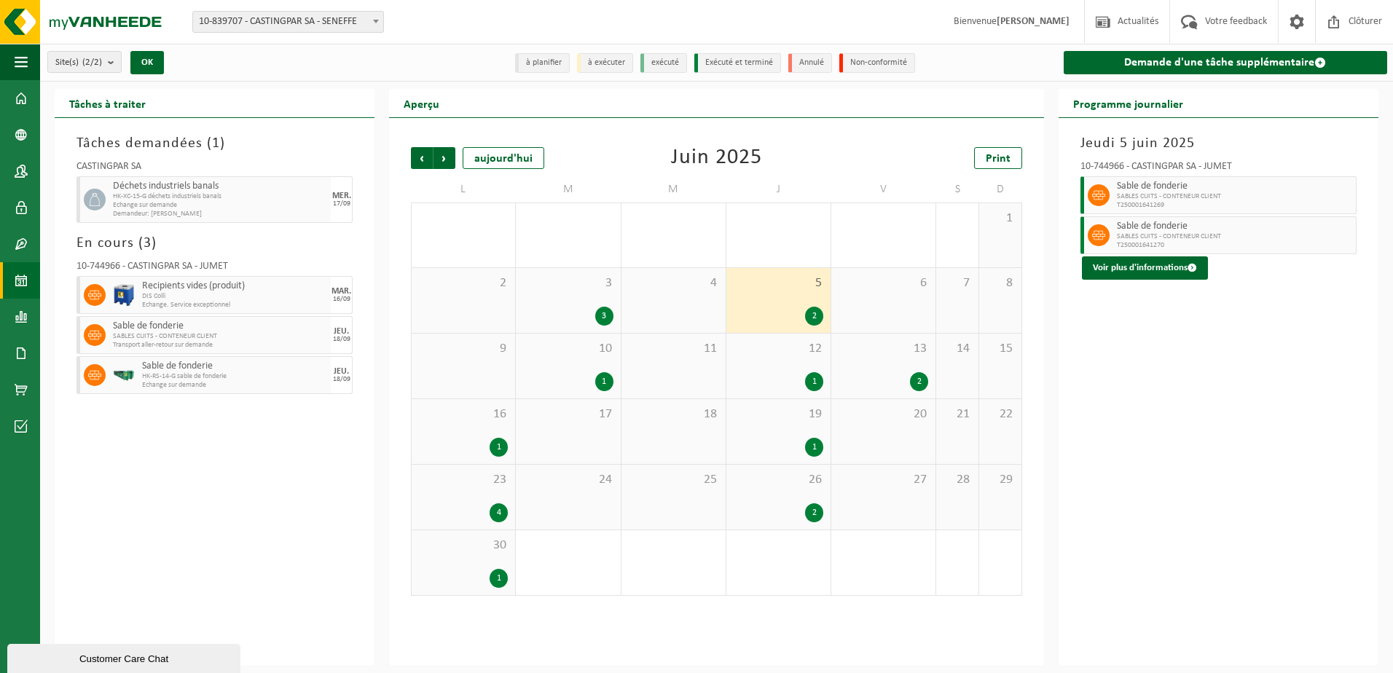
click at [580, 358] on div "10 1" at bounding box center [568, 366] width 104 height 65
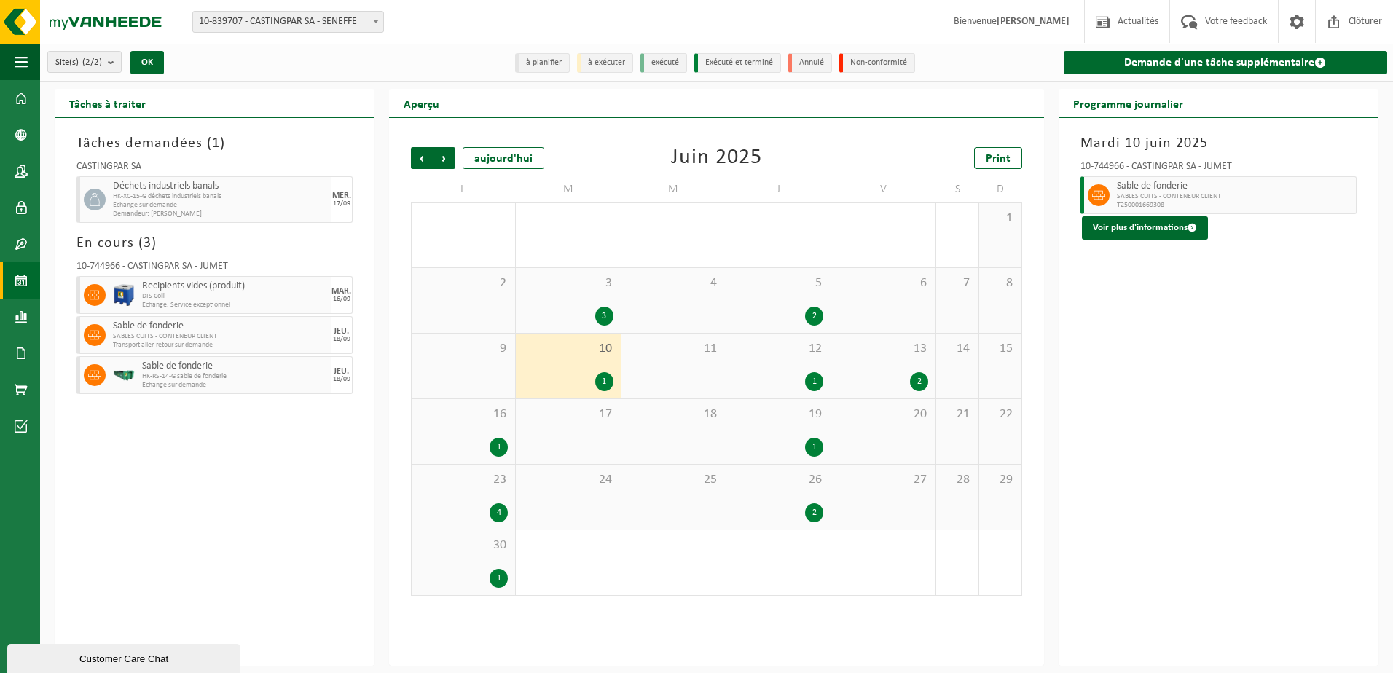
click at [761, 353] on span "12" at bounding box center [779, 349] width 90 height 16
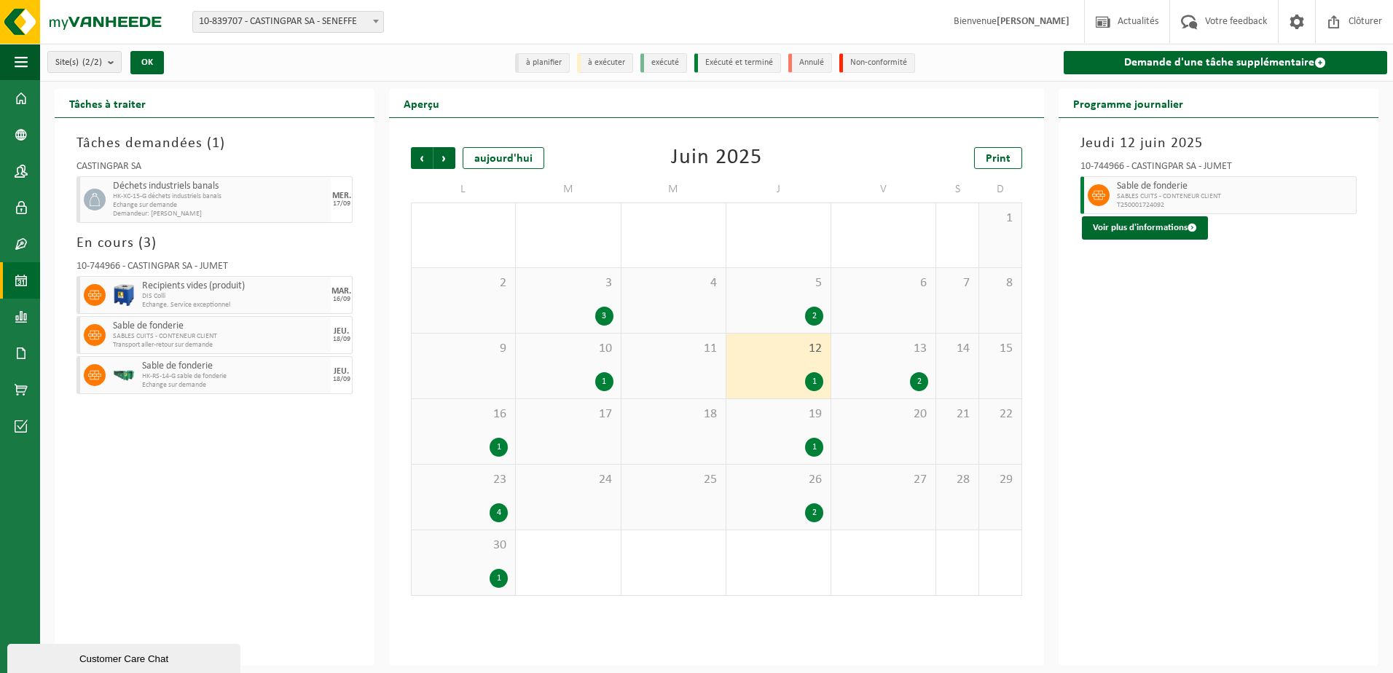
click at [871, 355] on span "13" at bounding box center [883, 349] width 90 height 16
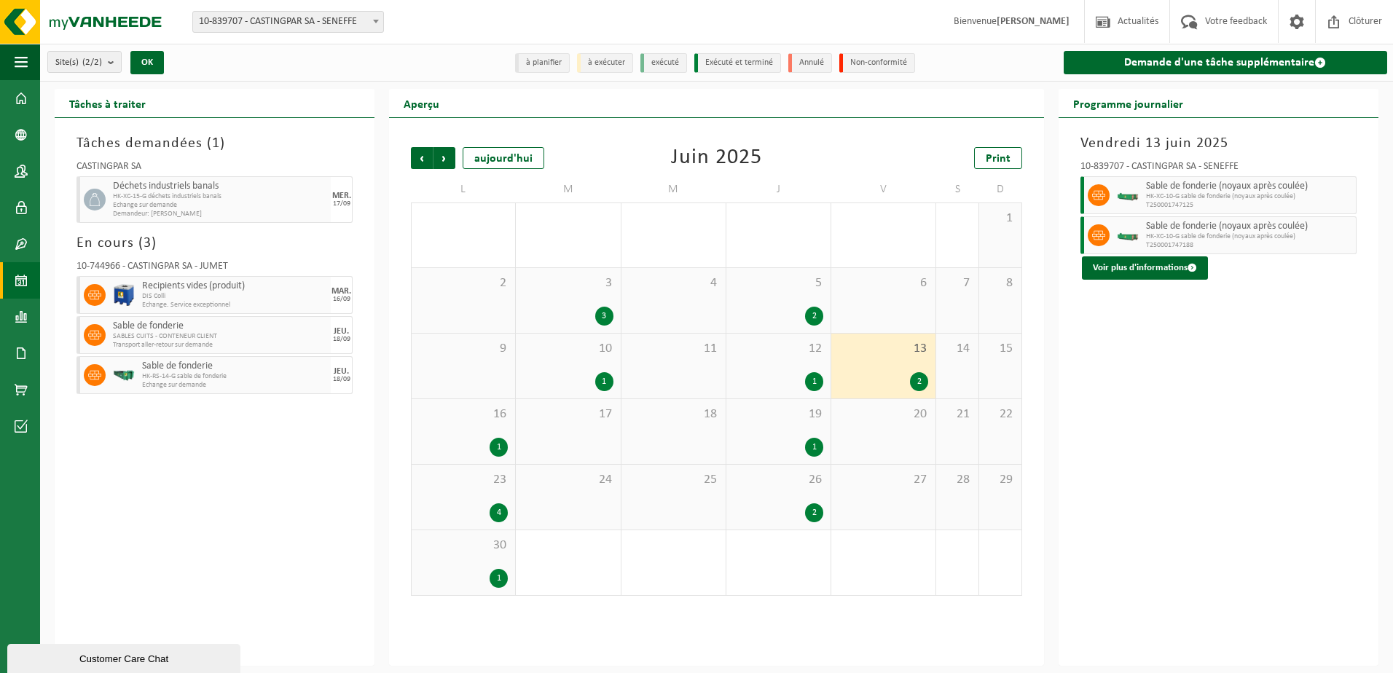
click at [483, 417] on span "16" at bounding box center [463, 414] width 89 height 16
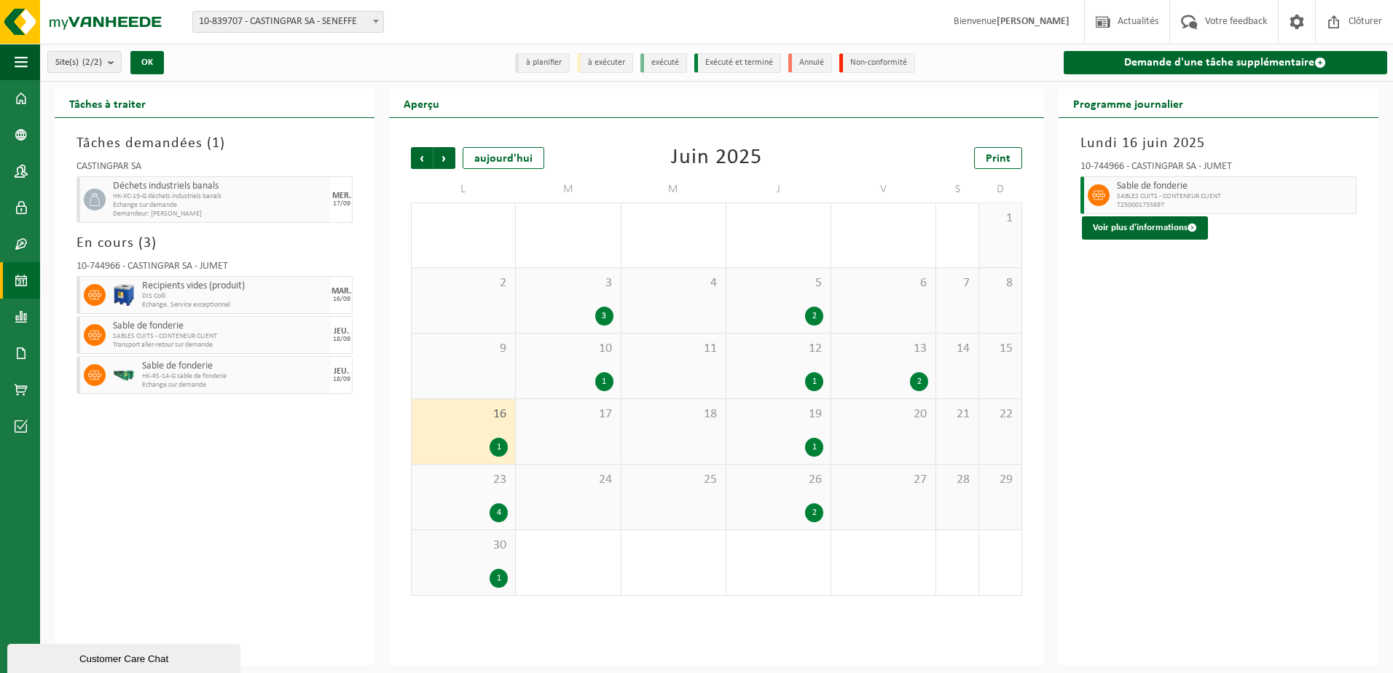
click at [770, 403] on div "19 1" at bounding box center [778, 431] width 104 height 65
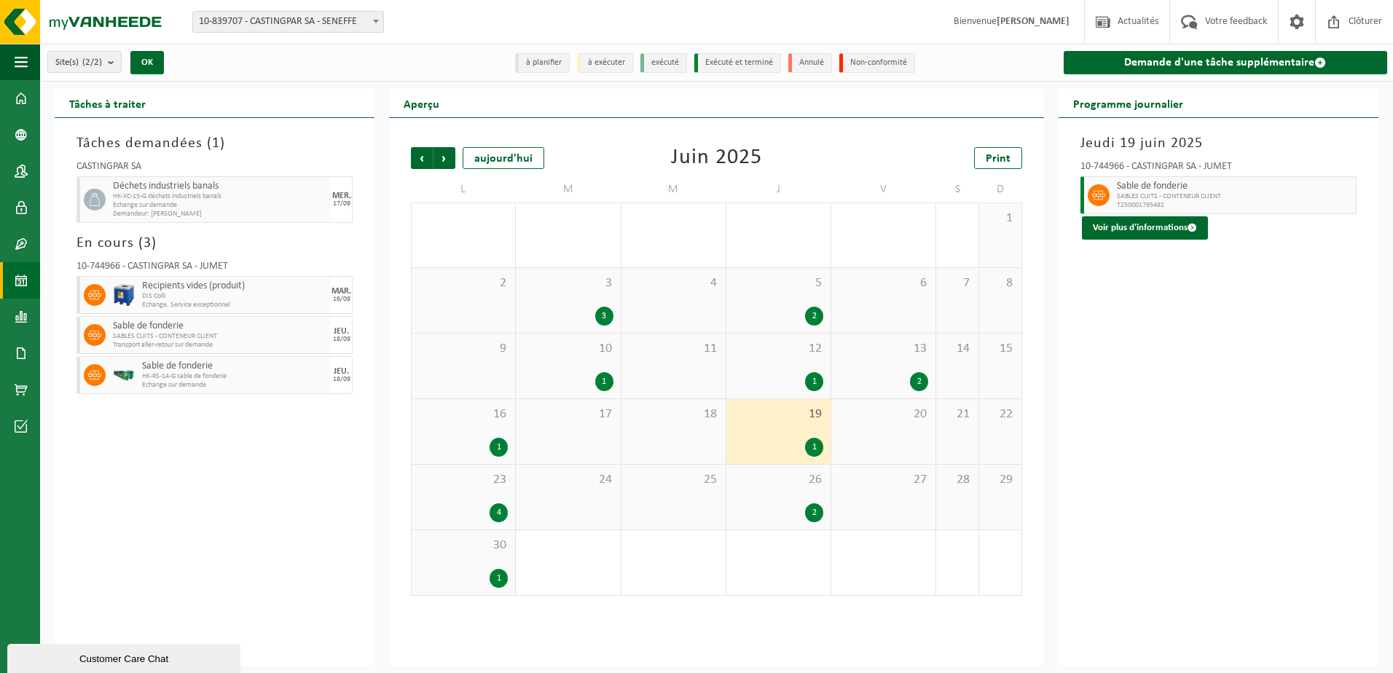
click at [476, 497] on div "23 4" at bounding box center [463, 497] width 103 height 65
